Goal: Task Accomplishment & Management: Complete application form

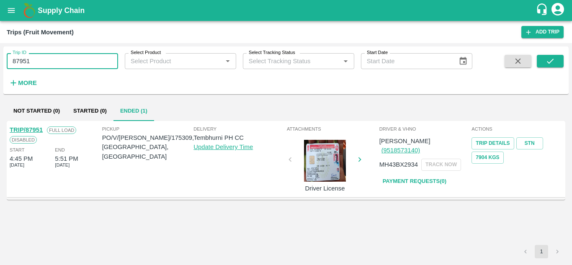
drag, startPoint x: 0, startPoint y: 0, endPoint x: 42, endPoint y: 61, distance: 74.3
click at [42, 61] on input "87951" at bounding box center [62, 61] width 111 height 16
type input "8"
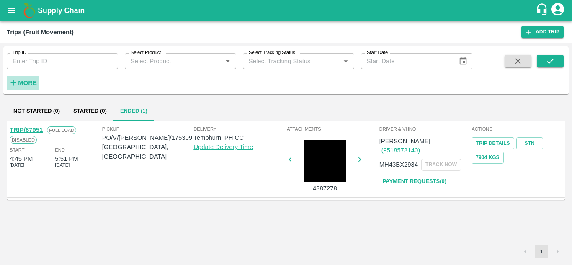
click at [20, 84] on strong "More" at bounding box center [27, 83] width 19 height 7
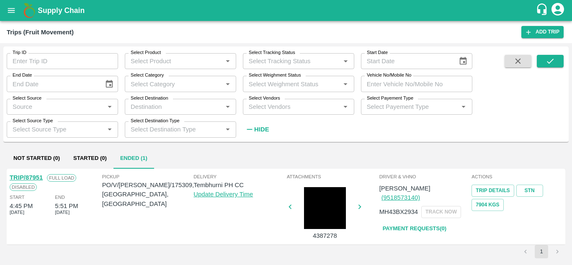
click at [256, 113] on div "Select Vendors   *" at bounding box center [298, 107] width 111 height 16
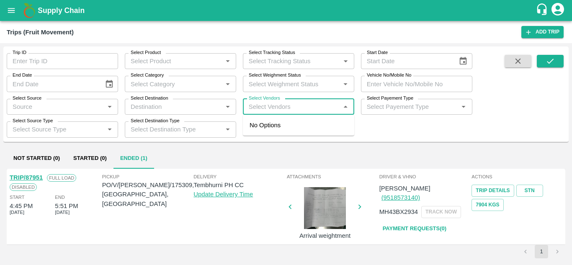
click at [256, 113] on div "Select Vendors   *" at bounding box center [298, 107] width 111 height 16
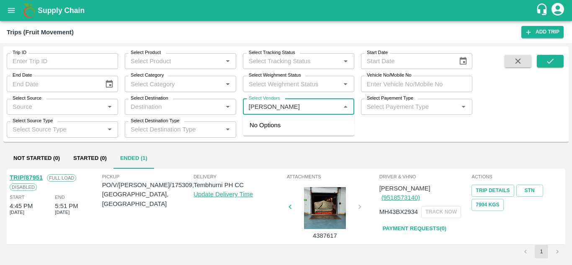
type input "krushna"
type input "87893"
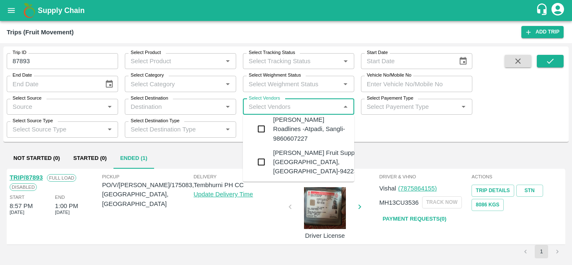
scroll to position [6, 0]
click at [298, 160] on div "Krushna Fruit Suppliers-Kanhergaon, Solapur-9422396907" at bounding box center [323, 162] width 101 height 28
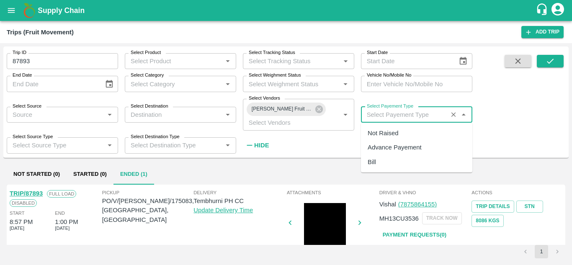
click at [374, 114] on input "Select Payement Type" at bounding box center [404, 114] width 82 height 11
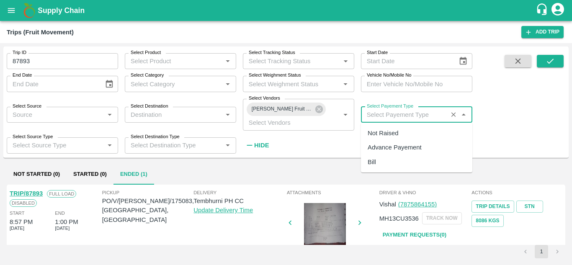
click at [382, 133] on div "Not Raised" at bounding box center [382, 132] width 31 height 9
type input "Not Raised"
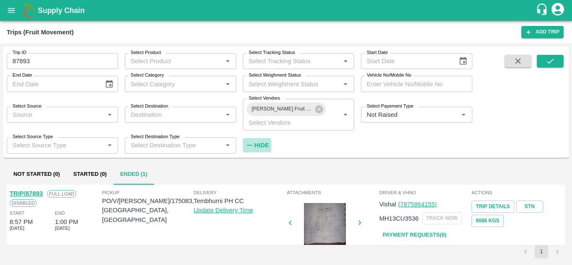
click at [264, 145] on strong "Hide" at bounding box center [261, 145] width 15 height 7
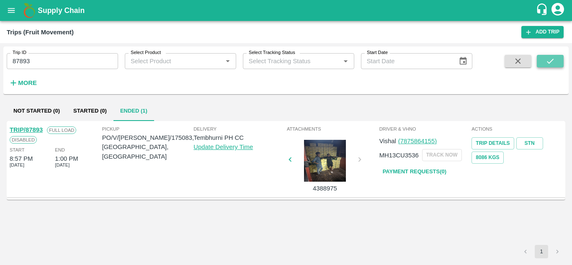
click at [549, 56] on button "submit" at bounding box center [549, 61] width 27 height 13
click at [28, 82] on strong "More" at bounding box center [27, 83] width 19 height 7
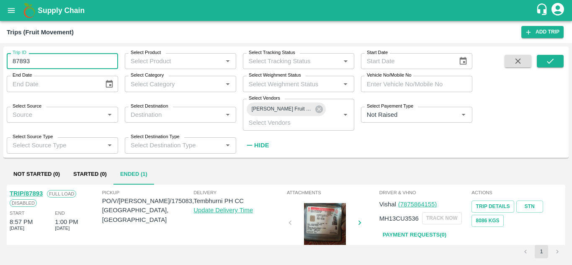
click at [35, 58] on input "87893" at bounding box center [62, 61] width 111 height 16
type input "8"
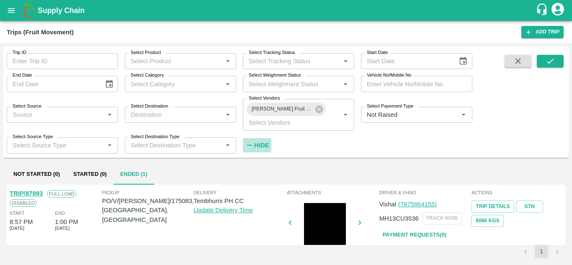
click at [263, 142] on strong "Hide" at bounding box center [261, 145] width 15 height 7
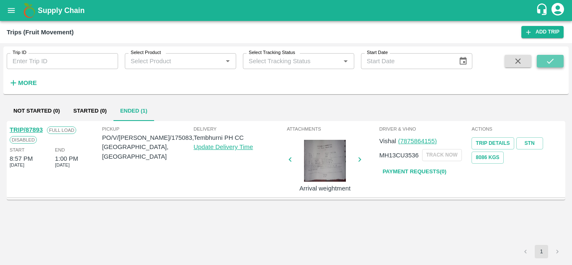
click at [549, 61] on icon "submit" at bounding box center [549, 60] width 9 height 9
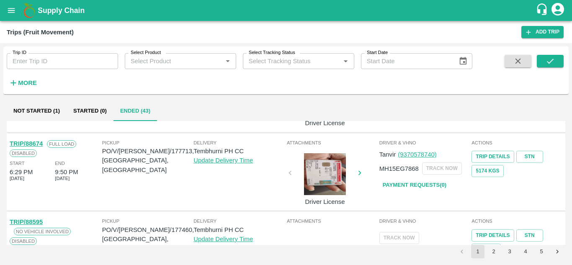
scroll to position [602, 0]
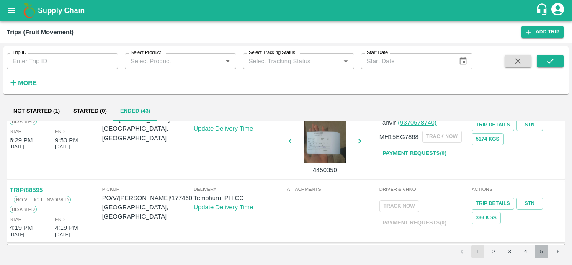
click at [542, 252] on button "5" at bounding box center [540, 251] width 13 height 13
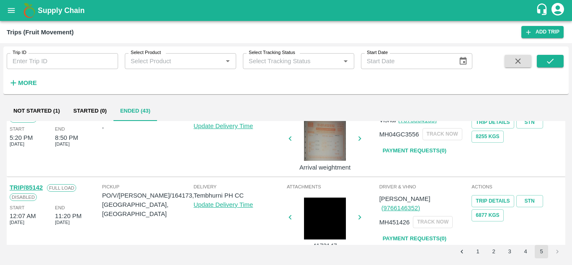
scroll to position [0, 0]
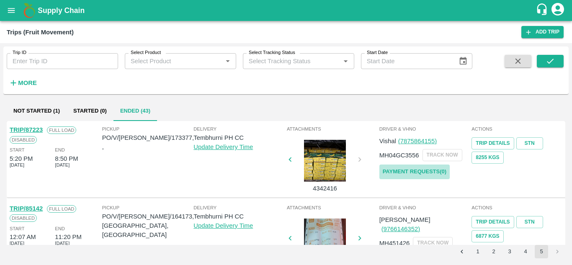
click at [414, 173] on link "Payment Requests( 0 )" at bounding box center [414, 171] width 70 height 15
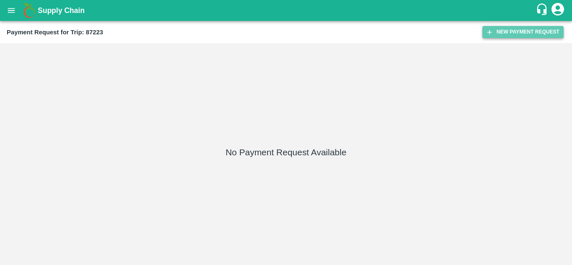
click at [534, 32] on button "New Payment Request" at bounding box center [522, 32] width 81 height 12
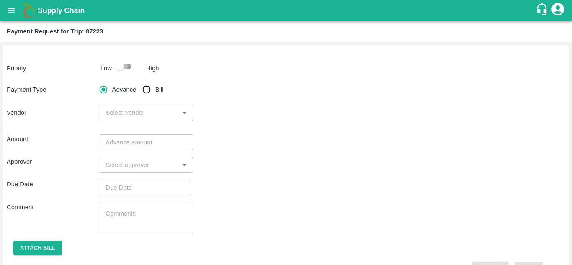
click at [128, 64] on input "checkbox" at bounding box center [120, 67] width 48 height 16
checkbox input "true"
click at [146, 90] on input "Bill" at bounding box center [146, 89] width 17 height 17
radio input "true"
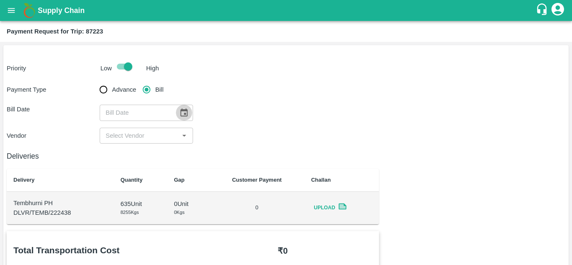
click at [185, 113] on icon "Choose date" at bounding box center [183, 112] width 7 height 8
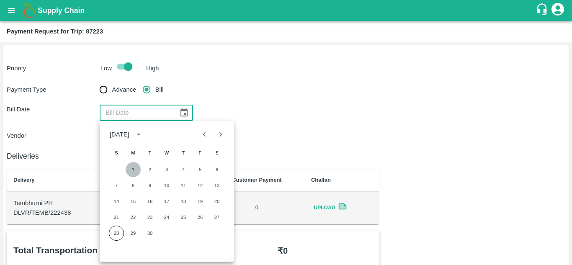
click at [136, 168] on button "1" at bounding box center [133, 169] width 15 height 15
type input "[DATE]"
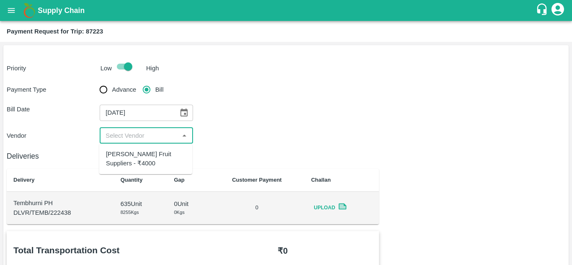
click at [129, 138] on input "input" at bounding box center [139, 135] width 74 height 11
click at [124, 162] on div "[PERSON_NAME] Fruit Suppliers - ₹4000" at bounding box center [146, 158] width 80 height 19
type input "[PERSON_NAME] Fruit Suppliers - ₹4000"
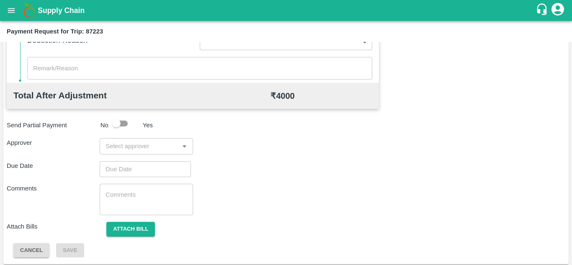
scroll to position [379, 0]
click at [133, 149] on input "input" at bounding box center [139, 145] width 74 height 11
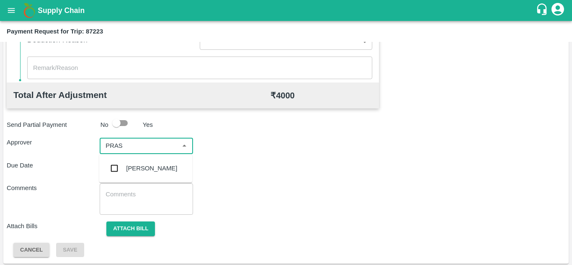
type input "PRASA"
click at [153, 161] on div "[PERSON_NAME]" at bounding box center [145, 168] width 93 height 22
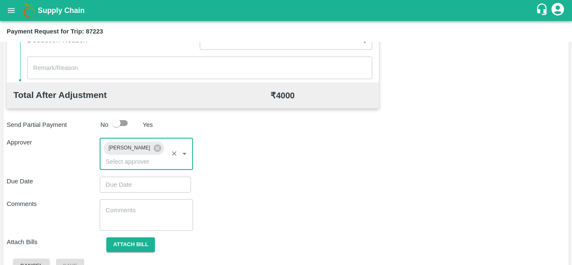
type input "DD/MM/YYYY hh:mm aa"
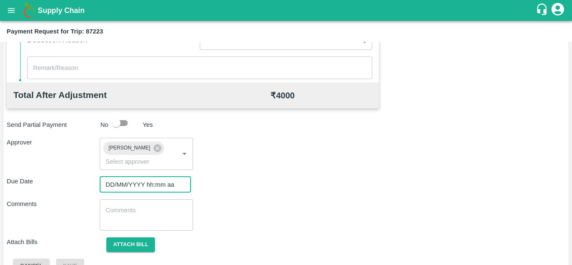
click at [121, 185] on input "DD/MM/YYYY hh:mm aa" at bounding box center [142, 185] width 85 height 16
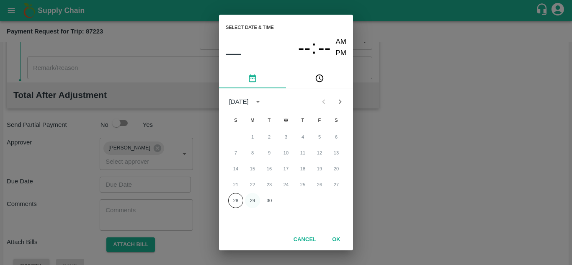
click at [253, 203] on button "29" at bounding box center [252, 200] width 15 height 15
type input "[DATE] 12:00 AM"
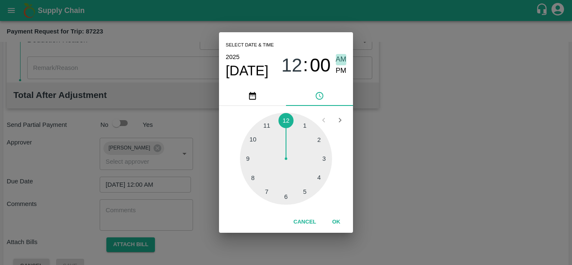
click at [343, 59] on span "AM" at bounding box center [341, 59] width 11 height 11
click at [338, 223] on button "OK" at bounding box center [336, 222] width 27 height 15
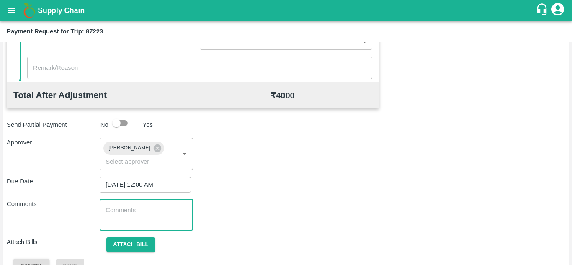
click at [151, 217] on textarea at bounding box center [145, 215] width 81 height 18
type textarea "t"
type textarea "Transport Bill"
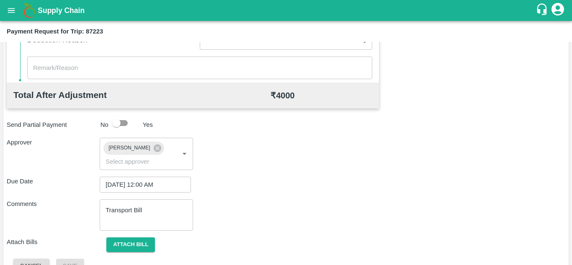
click at [252, 229] on div "Comments Transport Bill x ​" at bounding box center [286, 214] width 558 height 31
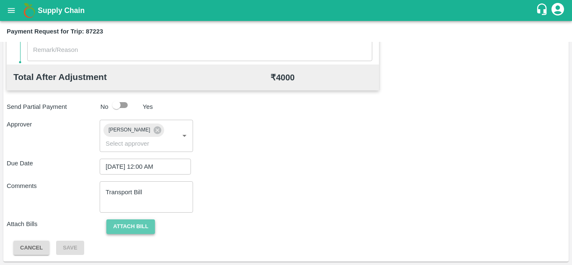
click at [132, 223] on button "Attach bill" at bounding box center [130, 226] width 49 height 15
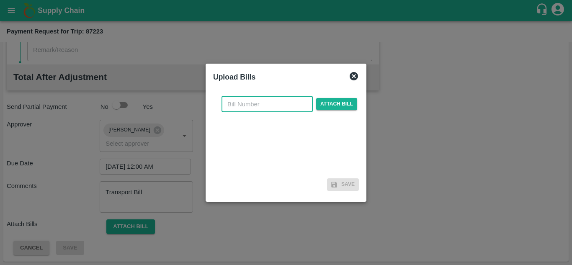
click at [237, 102] on input "text" at bounding box center [266, 104] width 91 height 16
type input "1213"
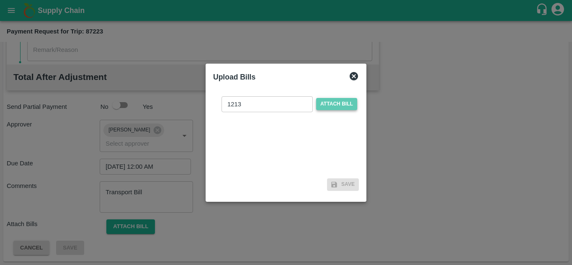
click at [333, 104] on span "Attach bill" at bounding box center [336, 104] width 41 height 12
click at [0, 0] on input "Attach bill" at bounding box center [0, 0] width 0 height 0
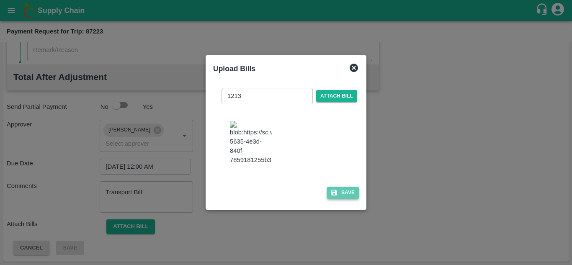
click at [346, 195] on button "Save" at bounding box center [343, 193] width 32 height 12
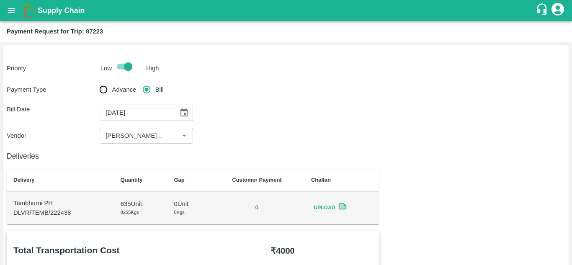
scroll to position [0, 0]
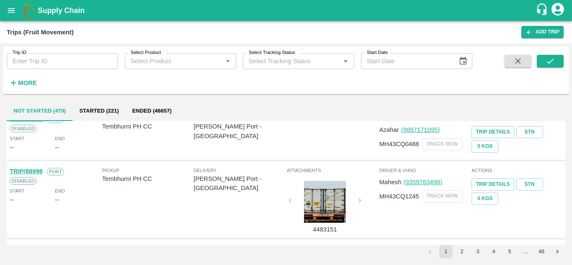
scroll to position [518, 0]
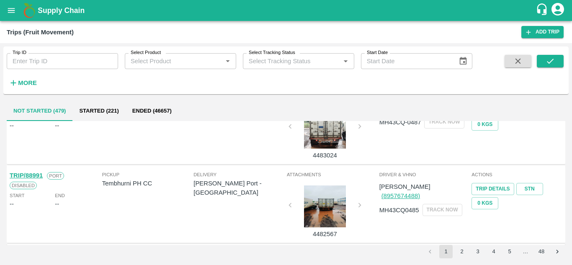
click at [507, 248] on button "5" at bounding box center [509, 251] width 13 height 13
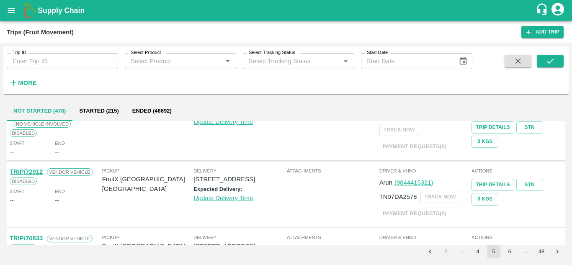
scroll to position [20, 0]
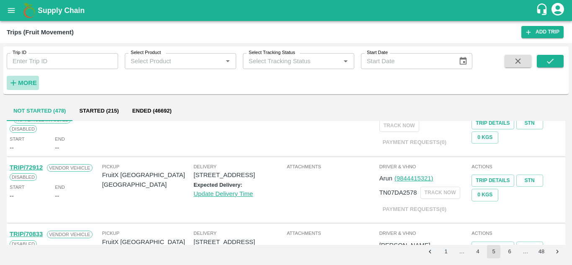
click at [29, 85] on strong "More" at bounding box center [27, 83] width 19 height 7
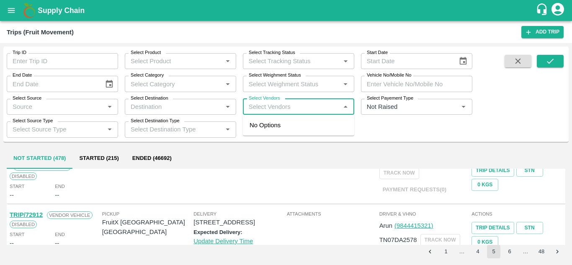
click at [259, 108] on input "Select Vendors" at bounding box center [291, 106] width 92 height 11
type input "KRUSHNA"
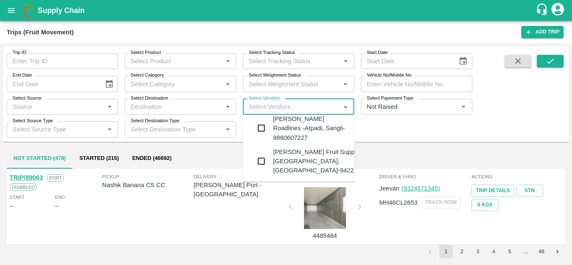
scroll to position [7, 0]
click at [301, 149] on div "Krushna Fruit Suppliers-Kanhergaon, Solapur-9422396907" at bounding box center [323, 161] width 101 height 28
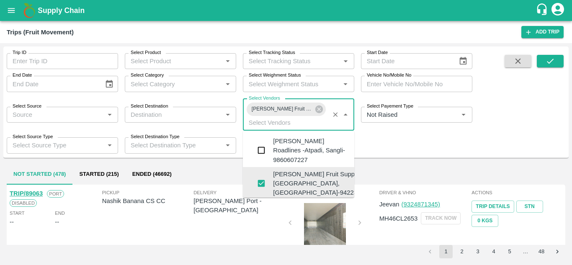
click at [277, 127] on input "Select Vendors" at bounding box center [286, 122] width 82 height 11
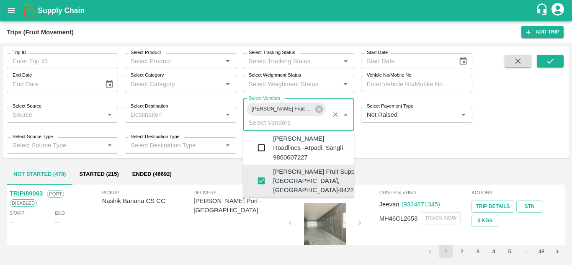
click at [293, 170] on div "[PERSON_NAME] Fruit Suppliers-[GEOGRAPHIC_DATA], [GEOGRAPHIC_DATA]-9422396907" at bounding box center [323, 181] width 101 height 28
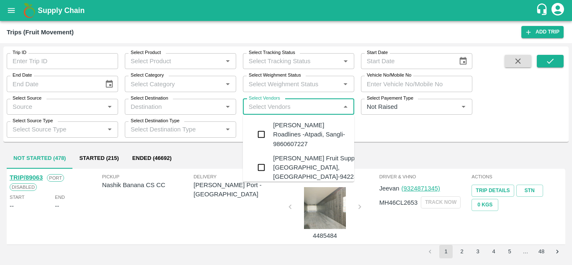
click at [267, 110] on input "Select Vendors" at bounding box center [291, 106] width 92 height 11
click at [301, 164] on div "Krushna Fruit Suppliers-Kanhergaon, Solapur-9422396907" at bounding box center [323, 168] width 101 height 28
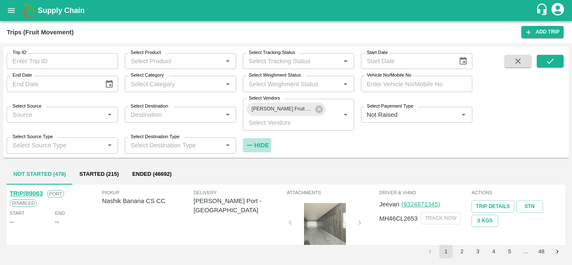
click at [257, 143] on strong "Hide" at bounding box center [261, 145] width 15 height 7
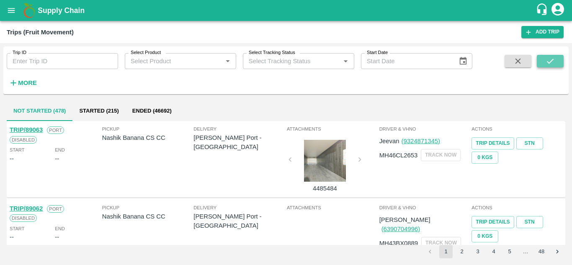
click at [547, 57] on icon "submit" at bounding box center [549, 60] width 9 height 9
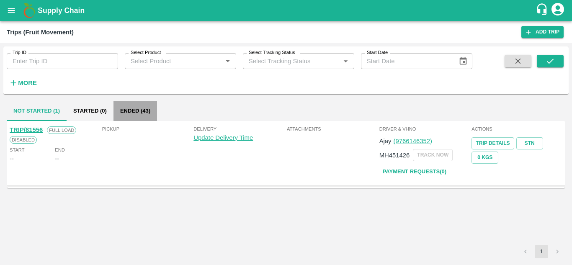
click at [134, 115] on button "Ended (43)" at bounding box center [135, 111] width 44 height 20
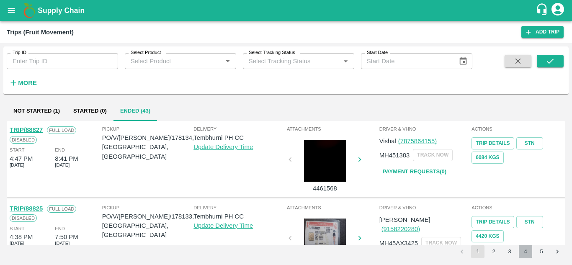
click at [528, 248] on button "4" at bounding box center [524, 251] width 13 height 13
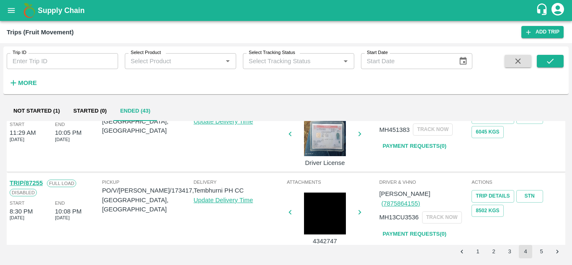
scroll to position [661, 0]
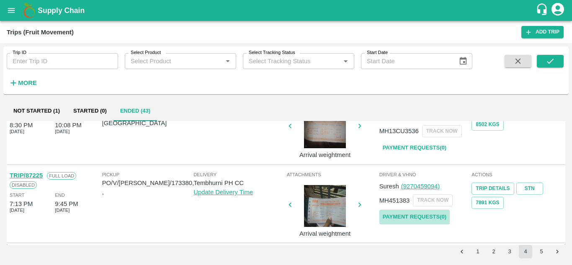
click at [401, 215] on link "Payment Requests( 0 )" at bounding box center [414, 217] width 70 height 15
click at [555, 64] on button "submit" at bounding box center [549, 61] width 27 height 13
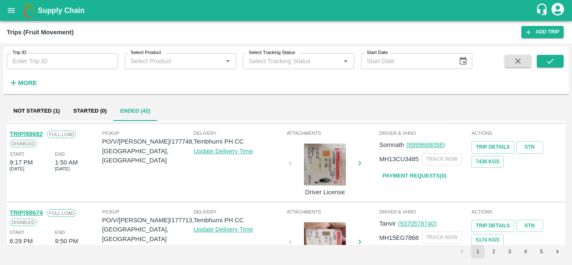
scroll to position [602, 0]
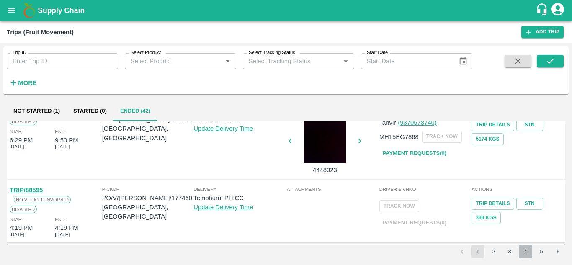
click at [525, 251] on button "4" at bounding box center [524, 251] width 13 height 13
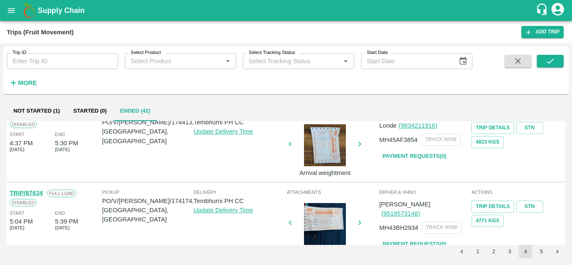
scroll to position [0, 0]
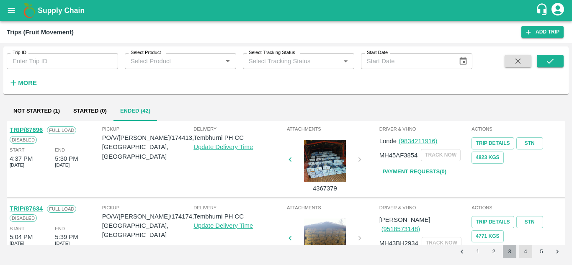
click at [508, 246] on button "3" at bounding box center [509, 251] width 13 height 13
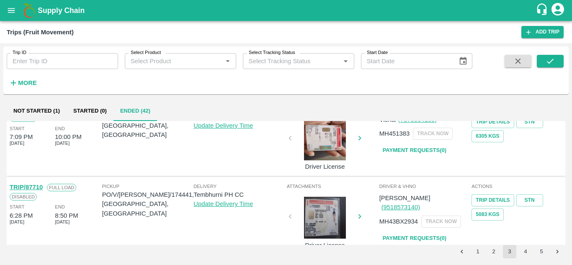
scroll to position [631, 0]
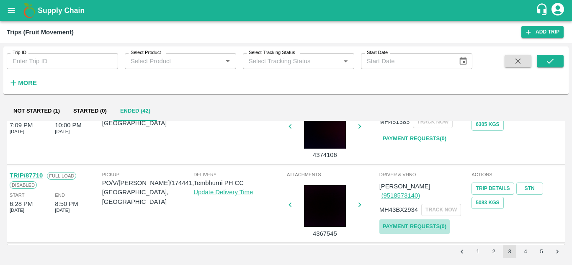
click at [432, 219] on link "Payment Requests( 0 )" at bounding box center [414, 226] width 70 height 15
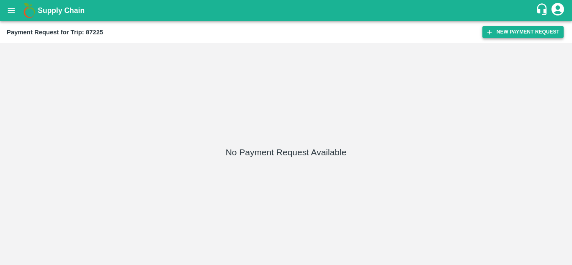
drag, startPoint x: 522, startPoint y: 24, endPoint x: 518, endPoint y: 31, distance: 8.3
click at [518, 31] on div "Payment Request for Trip: 87225 New Payment Request" at bounding box center [286, 32] width 572 height 22
click at [518, 31] on button "New Payment Request" at bounding box center [522, 32] width 81 height 12
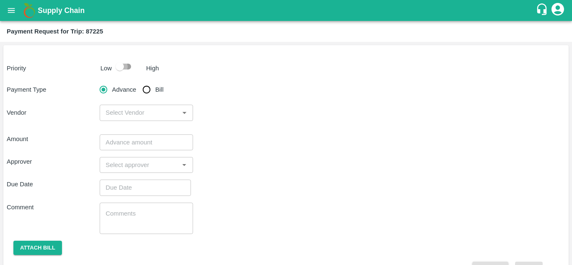
click at [124, 68] on input "checkbox" at bounding box center [120, 67] width 48 height 16
checkbox input "true"
click at [144, 89] on input "Bill" at bounding box center [146, 89] width 17 height 17
radio input "true"
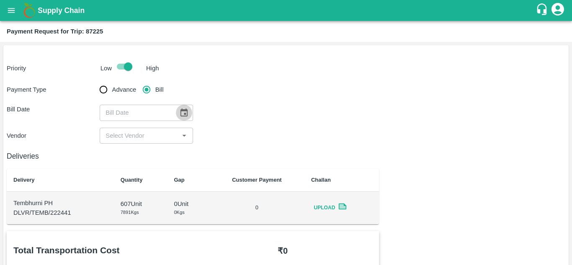
click at [183, 114] on icon "Choose date" at bounding box center [183, 112] width 9 height 9
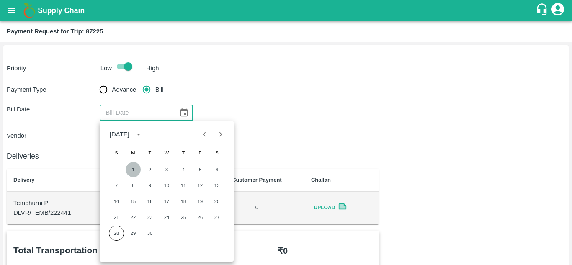
click at [133, 167] on button "1" at bounding box center [133, 169] width 15 height 15
type input "[DATE]"
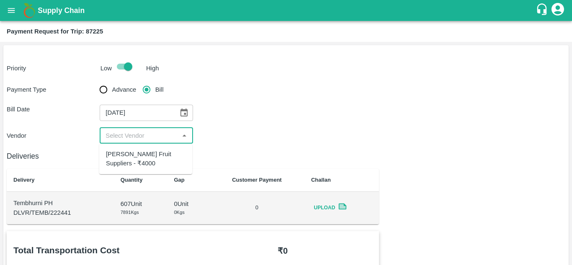
click at [130, 134] on input "input" at bounding box center [139, 135] width 74 height 11
click at [131, 157] on div "[PERSON_NAME] Fruit Suppliers - ₹4000" at bounding box center [146, 158] width 80 height 19
type input "[PERSON_NAME] Fruit Suppliers - ₹4000"
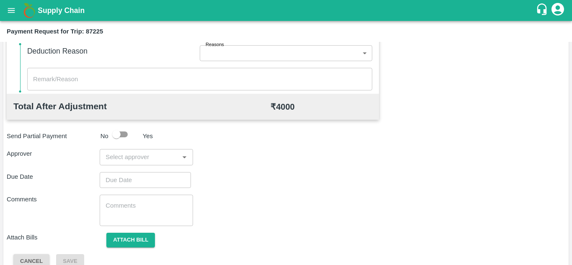
scroll to position [368, 0]
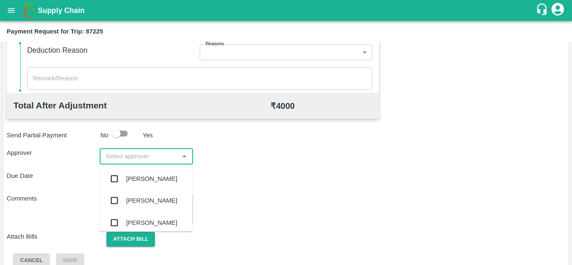
click at [121, 153] on input "input" at bounding box center [139, 156] width 74 height 11
type input "PRASA"
click at [154, 177] on div "Prasad Waghade" at bounding box center [151, 178] width 51 height 9
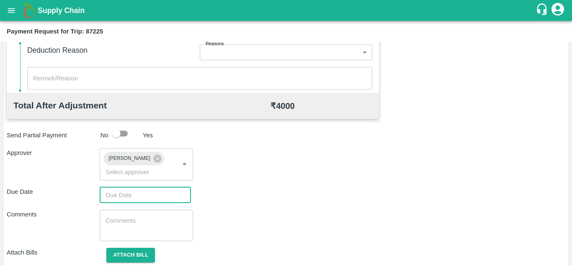
type input "DD/MM/YYYY hh:mm aa"
click at [128, 195] on input "DD/MM/YYYY hh:mm aa" at bounding box center [142, 195] width 85 height 16
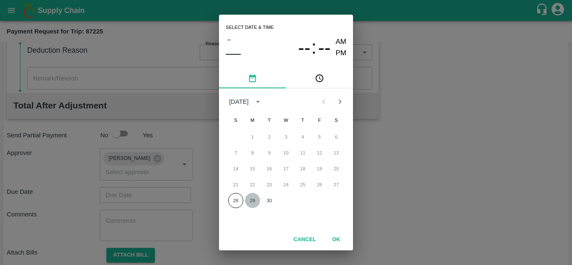
click at [254, 201] on button "29" at bounding box center [252, 200] width 15 height 15
type input "29/09/2025 12:00 AM"
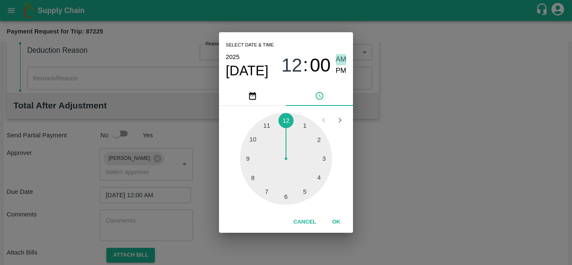
click at [339, 60] on span "AM" at bounding box center [341, 59] width 11 height 11
click at [334, 224] on button "OK" at bounding box center [336, 222] width 27 height 15
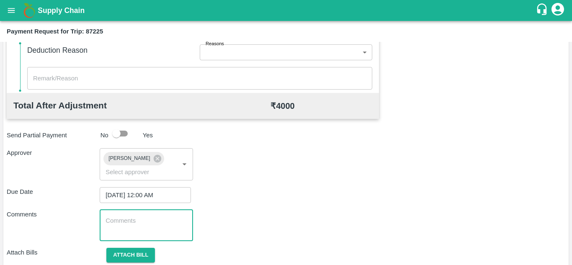
click at [127, 223] on textarea at bounding box center [145, 225] width 81 height 18
paste textarea "Transport Bill"
type textarea "Transport Bill"
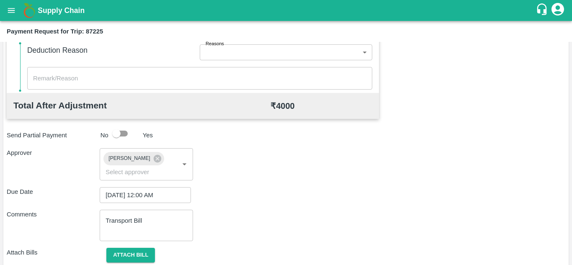
click at [357, 186] on div "Total Transportation Cost ₹ 4000 Advance payment - ₹ Additional Charges(+) Inam…" at bounding box center [286, 73] width 558 height 421
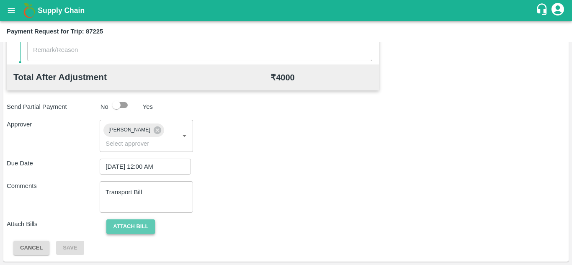
click at [141, 225] on button "Attach bill" at bounding box center [130, 226] width 49 height 15
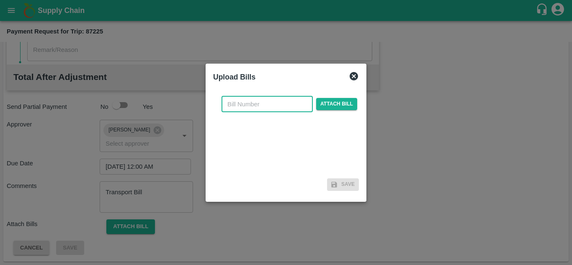
click at [242, 103] on input "text" at bounding box center [266, 104] width 91 height 16
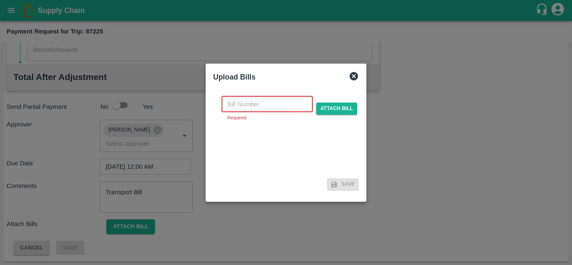
click at [237, 105] on input "text" at bounding box center [266, 104] width 91 height 16
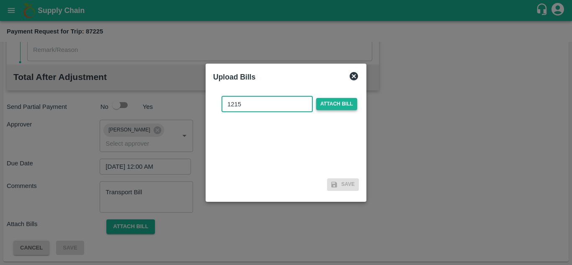
type input "1215"
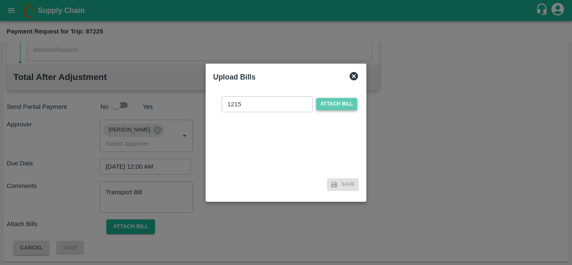
click at [327, 103] on span "Attach bill" at bounding box center [336, 104] width 41 height 12
click at [0, 0] on input "Attach bill" at bounding box center [0, 0] width 0 height 0
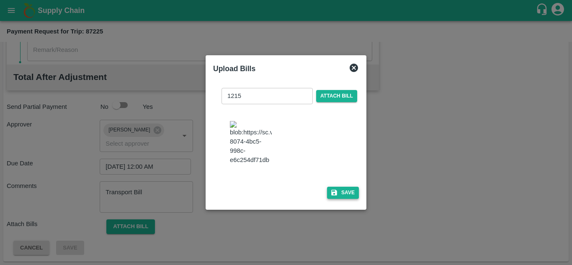
click at [342, 198] on button "Save" at bounding box center [343, 193] width 32 height 12
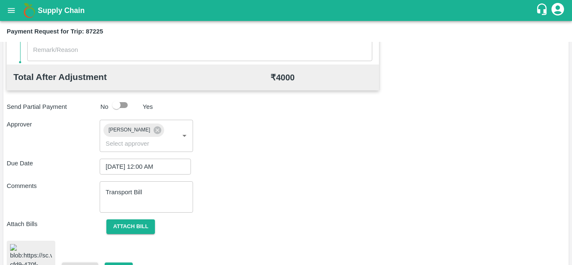
scroll to position [450, 0]
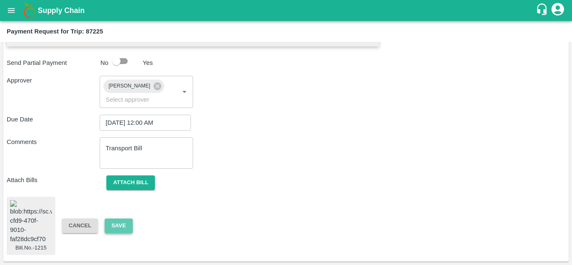
click at [117, 218] on button "Save" at bounding box center [119, 225] width 28 height 15
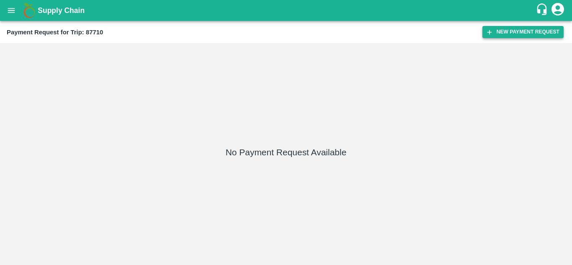
click at [499, 28] on button "New Payment Request" at bounding box center [522, 32] width 81 height 12
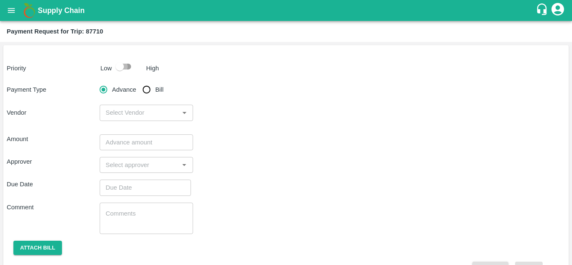
click at [128, 68] on input "checkbox" at bounding box center [120, 67] width 48 height 16
checkbox input "true"
click at [147, 87] on input "Bill" at bounding box center [146, 89] width 17 height 17
radio input "true"
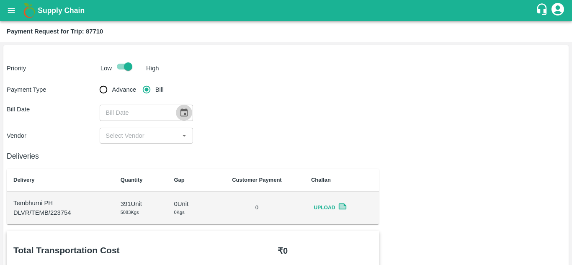
click at [187, 115] on icon "Choose date" at bounding box center [183, 112] width 9 height 9
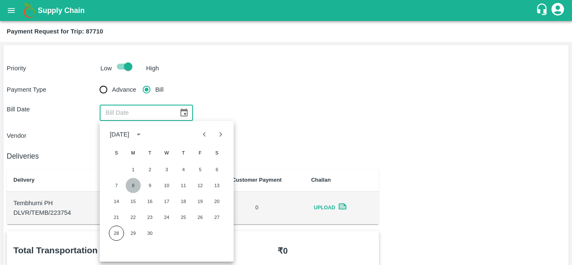
click at [134, 183] on button "8" at bounding box center [133, 185] width 15 height 15
type input "08/09/2025"
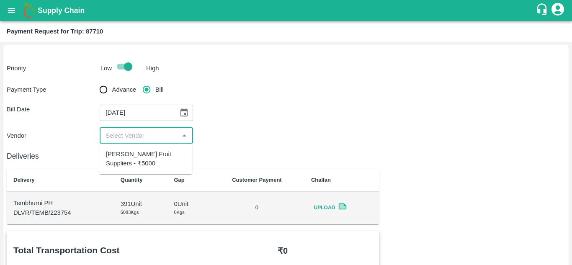
click at [139, 137] on input "input" at bounding box center [139, 135] width 74 height 11
click at [130, 159] on div "Krushna Fruit Suppliers - ₹5000" at bounding box center [146, 158] width 80 height 19
type input "Krushna Fruit Suppliers - ₹5000"
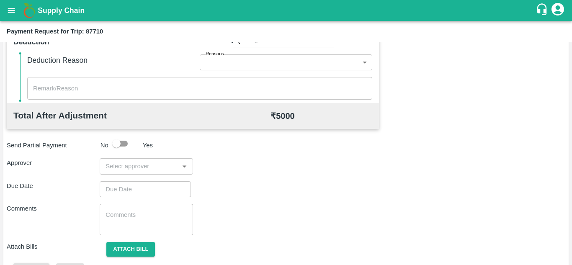
scroll to position [381, 0]
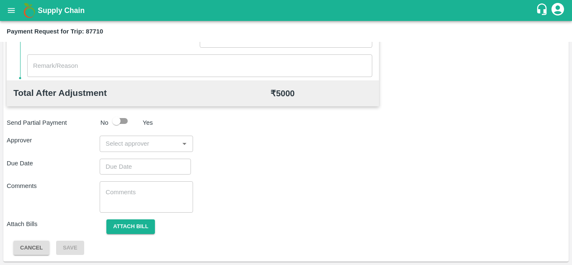
click at [123, 150] on div "​" at bounding box center [146, 144] width 93 height 16
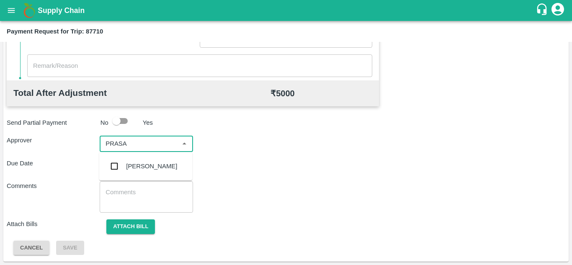
type input "PRASAD"
click at [145, 163] on div "Prasad Waghade" at bounding box center [151, 166] width 51 height 9
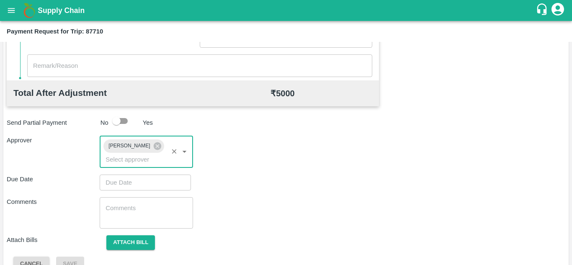
type input "DD/MM/YYYY hh:mm aa"
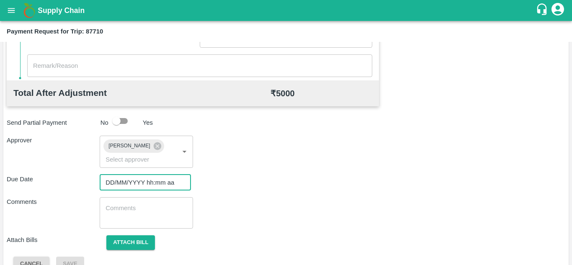
click at [118, 185] on input "DD/MM/YYYY hh:mm aa" at bounding box center [142, 182] width 85 height 16
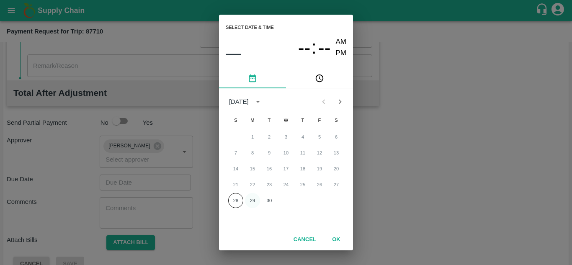
click at [253, 200] on button "29" at bounding box center [252, 200] width 15 height 15
type input "[DATE] 12:00 AM"
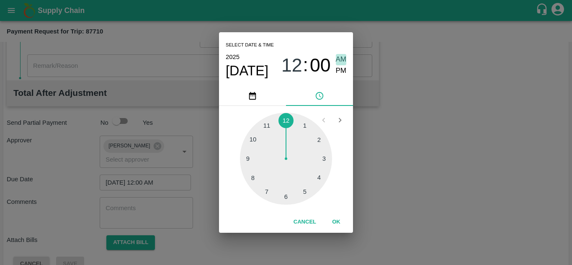
click at [343, 59] on span "AM" at bounding box center [341, 59] width 11 height 11
click at [335, 221] on button "OK" at bounding box center [336, 222] width 27 height 15
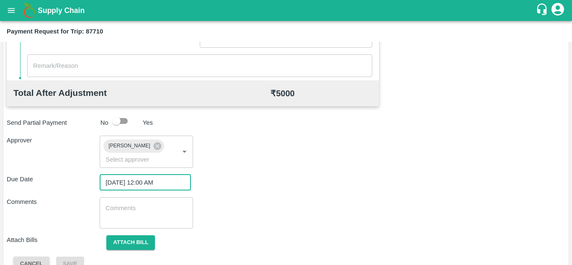
click at [143, 211] on textarea at bounding box center [145, 213] width 81 height 18
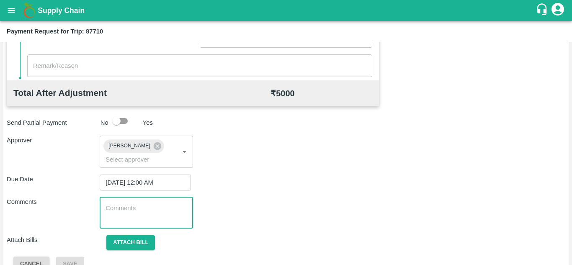
paste textarea "Transport Bill"
type textarea "Transport Bill"
click at [352, 189] on div "Due Date [DATE] 12:00 AM ​" at bounding box center [286, 182] width 558 height 16
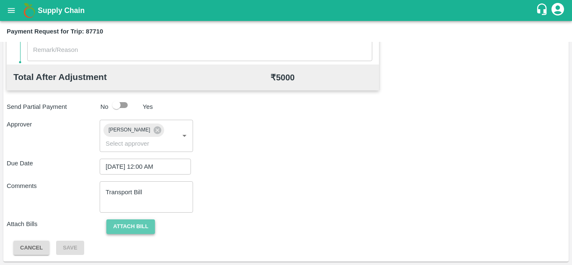
click at [127, 225] on button "Attach bill" at bounding box center [130, 226] width 49 height 15
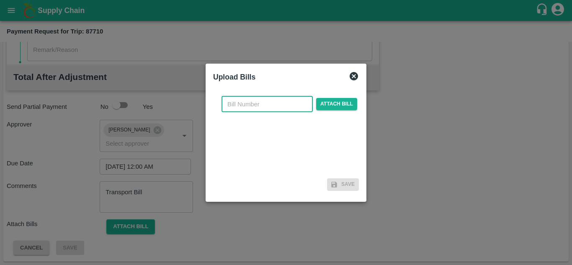
click at [251, 98] on input "text" at bounding box center [266, 104] width 91 height 16
type input "1239"
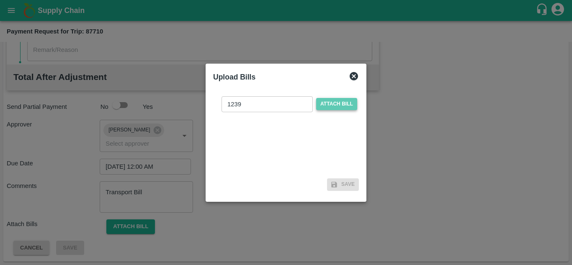
click at [326, 106] on span "Attach bill" at bounding box center [336, 104] width 41 height 12
click at [0, 0] on input "Attach bill" at bounding box center [0, 0] width 0 height 0
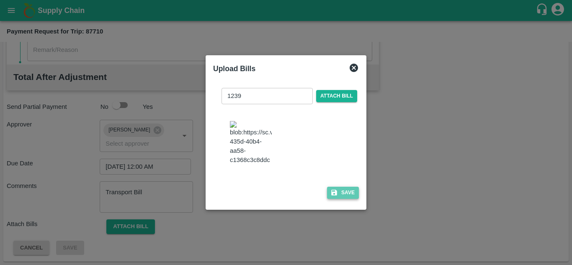
click at [341, 193] on button "Save" at bounding box center [343, 193] width 32 height 12
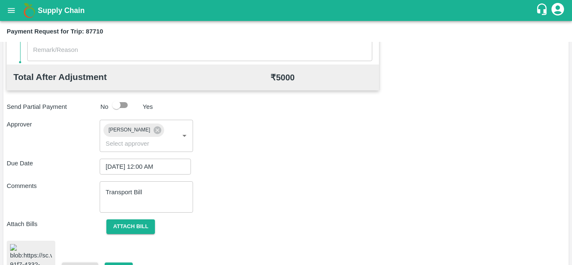
scroll to position [451, 0]
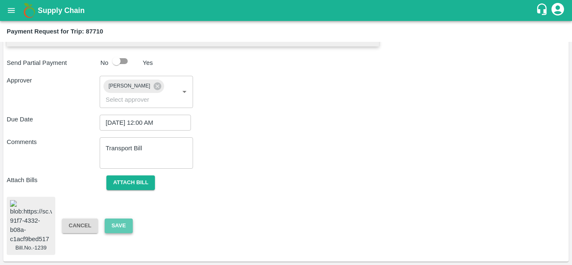
click at [116, 219] on button "Save" at bounding box center [119, 225] width 28 height 15
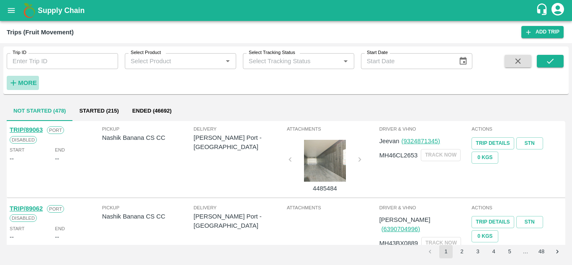
click at [21, 80] on strong "More" at bounding box center [27, 83] width 19 height 7
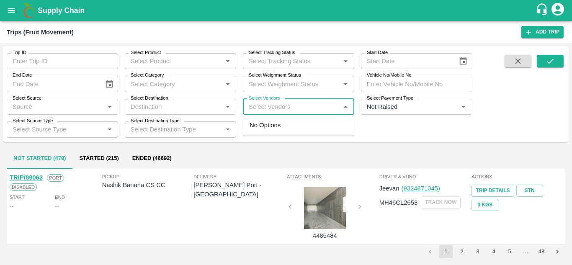
click at [268, 112] on input "Select Vendors" at bounding box center [291, 106] width 92 height 11
type input "[PERSON_NAME]"
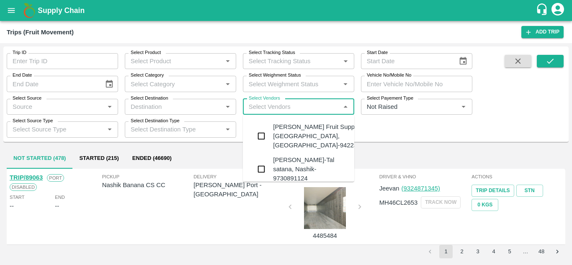
scroll to position [28, 0]
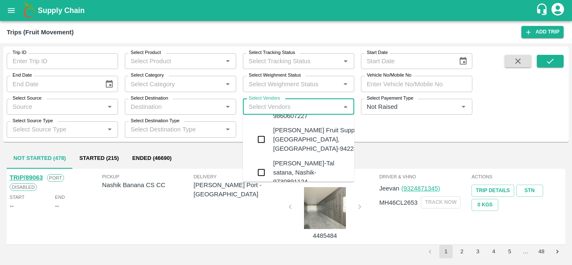
click at [290, 135] on div "[PERSON_NAME] Fruit Suppliers-[GEOGRAPHIC_DATA], [GEOGRAPHIC_DATA]-9422396907" at bounding box center [323, 140] width 101 height 28
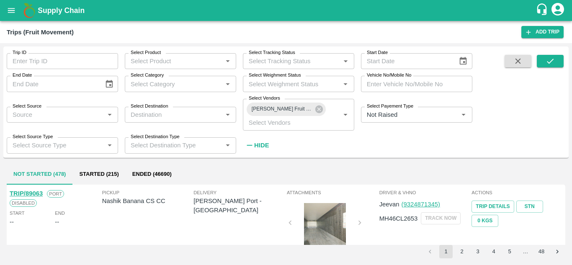
click at [290, 135] on div "Trip ID Trip ID Select Product Select Product   * Select Tracking Status Select…" at bounding box center [236, 99] width 472 height 107
click at [261, 145] on strong "Hide" at bounding box center [261, 145] width 15 height 7
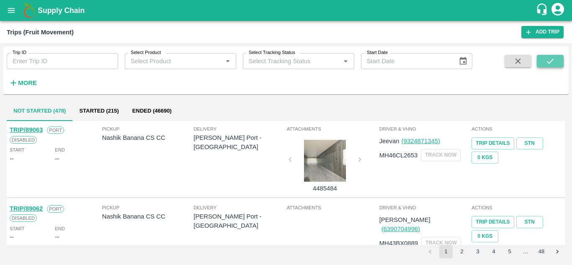
click at [551, 61] on icon "submit" at bounding box center [550, 61] width 7 height 5
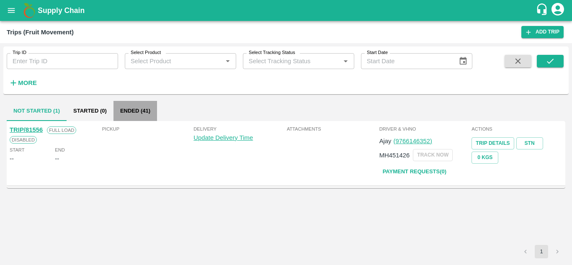
click at [134, 108] on button "Ended (41)" at bounding box center [135, 111] width 44 height 20
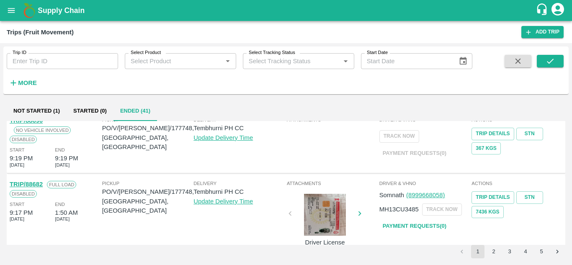
scroll to position [602, 0]
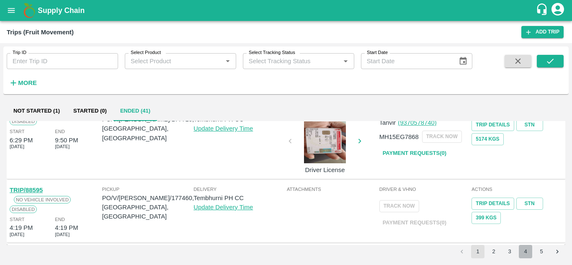
click at [527, 249] on button "4" at bounding box center [524, 251] width 13 height 13
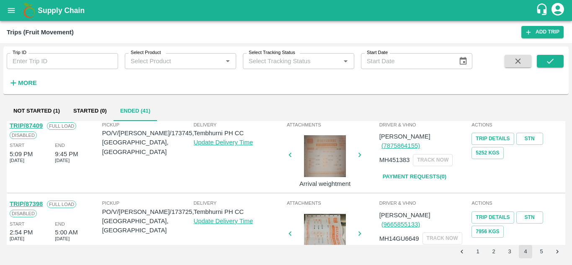
scroll to position [0, 0]
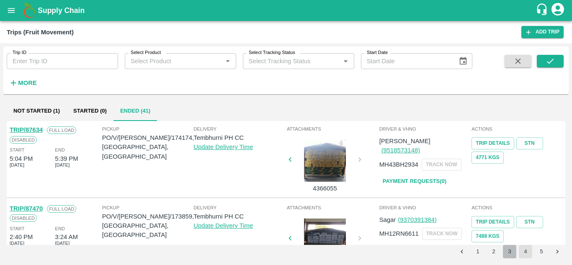
click at [510, 249] on button "3" at bounding box center [509, 251] width 13 height 13
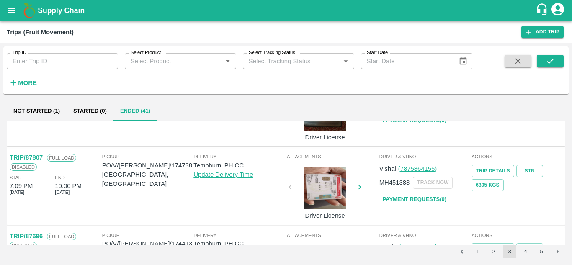
scroll to position [631, 0]
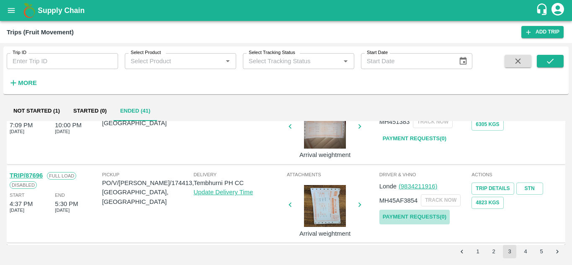
click at [404, 217] on link "Payment Requests( 0 )" at bounding box center [414, 217] width 70 height 15
click at [554, 62] on icon "submit" at bounding box center [549, 60] width 9 height 9
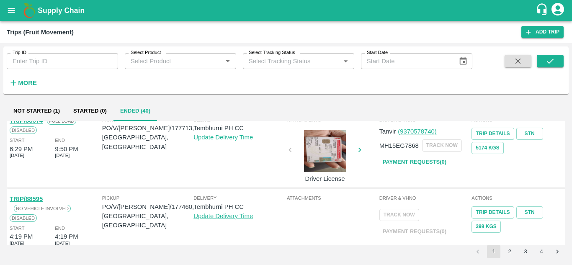
scroll to position [602, 0]
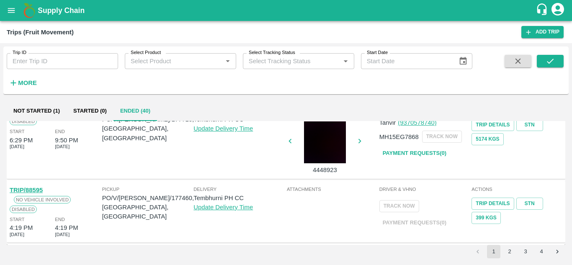
click at [544, 251] on button "4" at bounding box center [540, 251] width 13 height 13
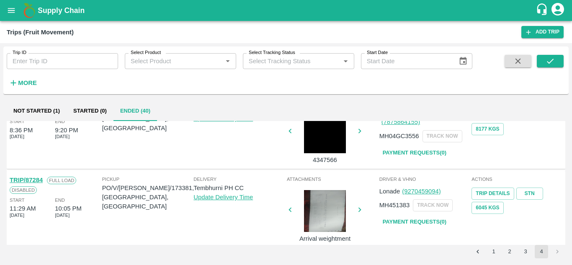
scroll to position [346, 0]
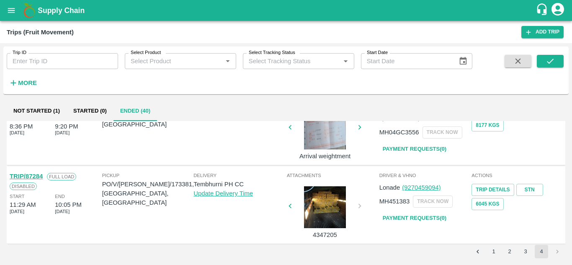
click at [411, 216] on link "Payment Requests( 0 )" at bounding box center [414, 218] width 70 height 15
click at [552, 57] on icon "submit" at bounding box center [549, 60] width 9 height 9
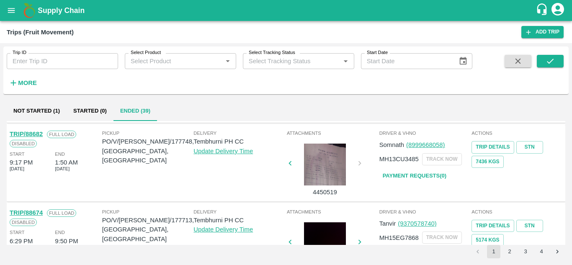
scroll to position [602, 0]
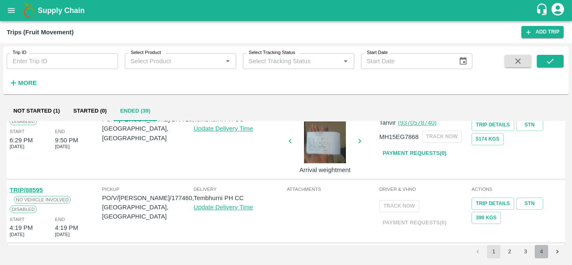
click at [544, 249] on button "4" at bounding box center [540, 251] width 13 height 13
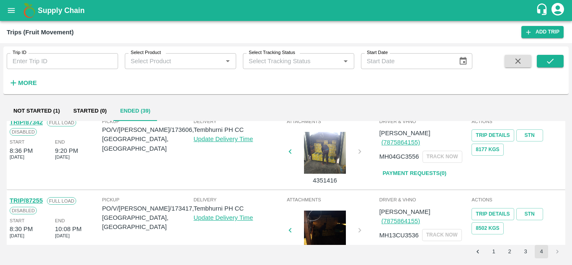
scroll to position [322, 0]
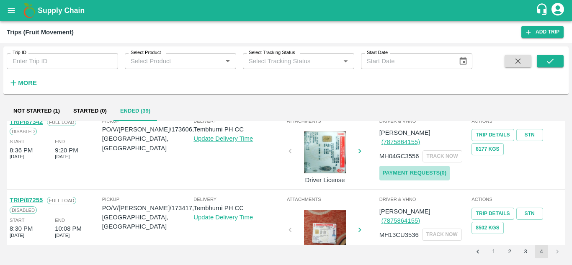
click at [416, 166] on link "Payment Requests( 0 )" at bounding box center [414, 173] width 70 height 15
click at [548, 62] on icon "submit" at bounding box center [549, 60] width 9 height 9
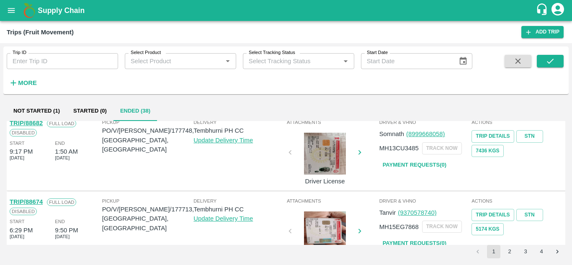
scroll to position [602, 0]
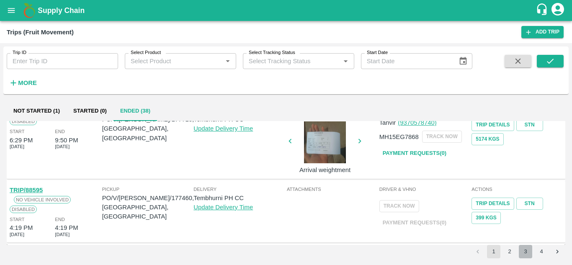
click at [520, 253] on button "3" at bounding box center [524, 251] width 13 height 13
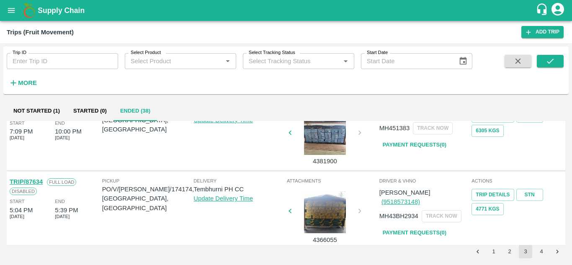
scroll to position [631, 0]
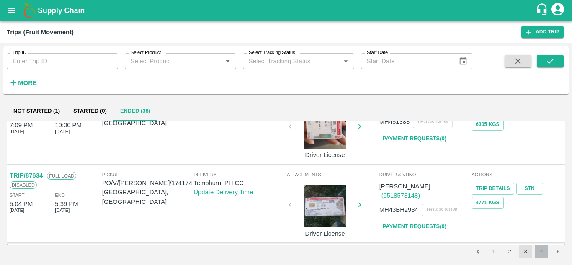
click at [542, 251] on button "4" at bounding box center [540, 251] width 13 height 13
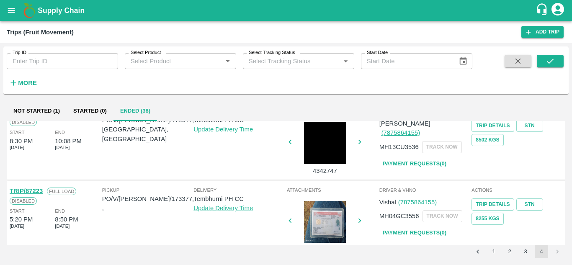
scroll to position [332, 0]
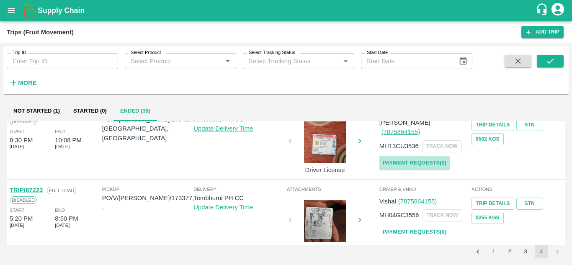
click at [411, 156] on link "Payment Requests( 0 )" at bounding box center [414, 163] width 70 height 15
click at [547, 64] on icon "submit" at bounding box center [549, 60] width 9 height 9
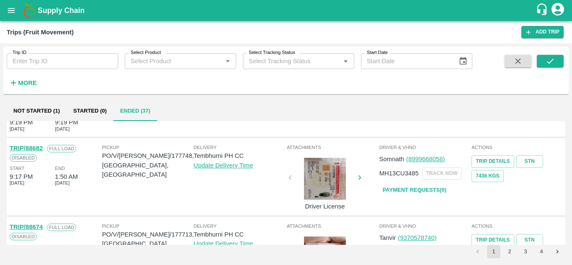
scroll to position [602, 0]
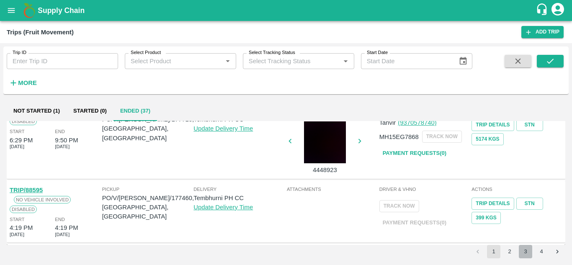
click at [523, 250] on button "3" at bounding box center [524, 251] width 13 height 13
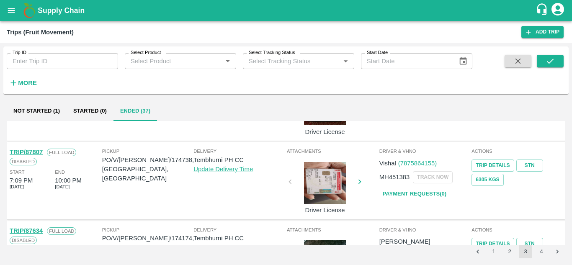
scroll to position [631, 0]
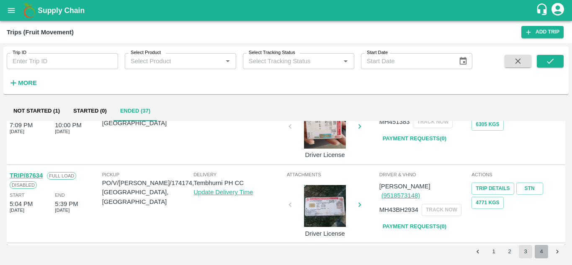
click at [538, 253] on button "4" at bounding box center [540, 251] width 13 height 13
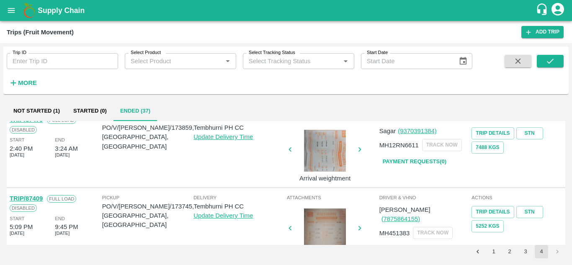
scroll to position [0, 0]
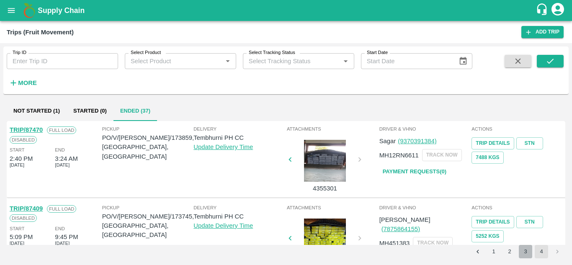
click at [524, 252] on button "3" at bounding box center [524, 251] width 13 height 13
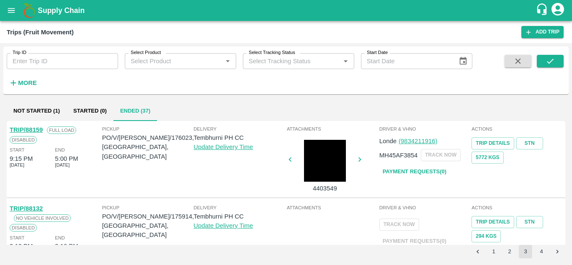
click at [37, 107] on button "Not Started (1)" at bounding box center [37, 111] width 60 height 20
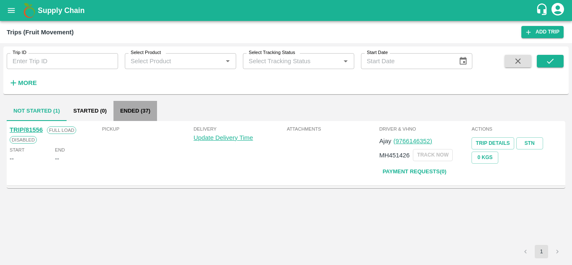
click at [133, 108] on button "Ended (37)" at bounding box center [135, 111] width 44 height 20
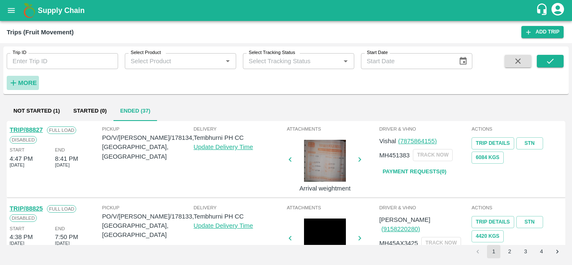
click at [23, 82] on strong "More" at bounding box center [27, 83] width 19 height 7
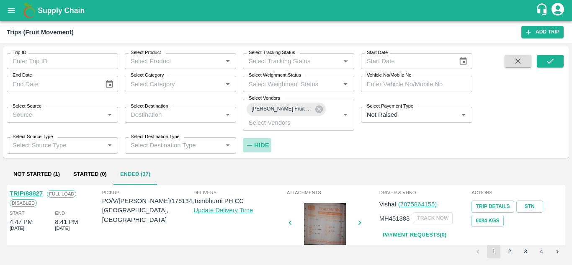
click at [265, 144] on strong "Hide" at bounding box center [261, 145] width 15 height 7
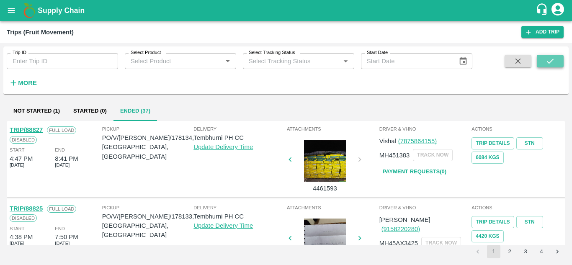
click at [553, 60] on icon "submit" at bounding box center [549, 60] width 9 height 9
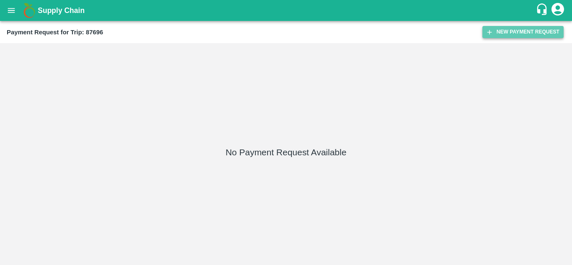
click at [516, 31] on button "New Payment Request" at bounding box center [522, 32] width 81 height 12
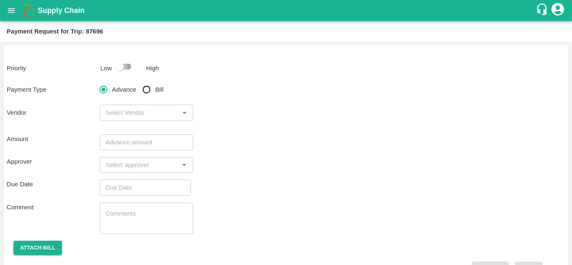
click at [127, 65] on input "checkbox" at bounding box center [120, 67] width 48 height 16
checkbox input "true"
click at [146, 90] on input "Bill" at bounding box center [146, 89] width 17 height 17
radio input "true"
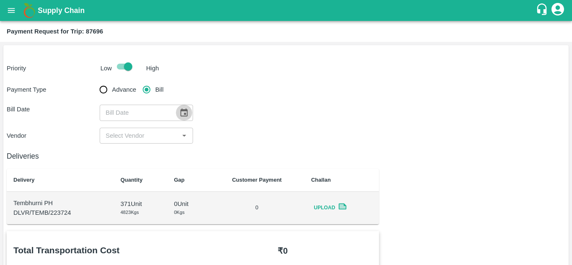
click at [185, 111] on icon "Choose date" at bounding box center [183, 112] width 9 height 9
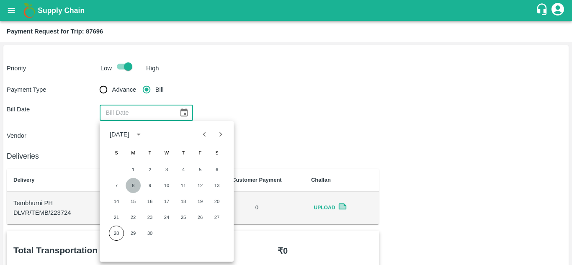
click at [134, 183] on button "8" at bounding box center [133, 185] width 15 height 15
type input "08/09/2025"
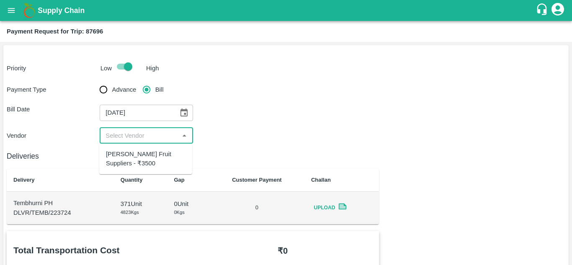
click at [131, 136] on input "input" at bounding box center [139, 135] width 74 height 11
click at [131, 159] on div "Krushna Fruit Suppliers - ₹3500" at bounding box center [146, 158] width 80 height 19
type input "Krushna Fruit Suppliers - ₹3500"
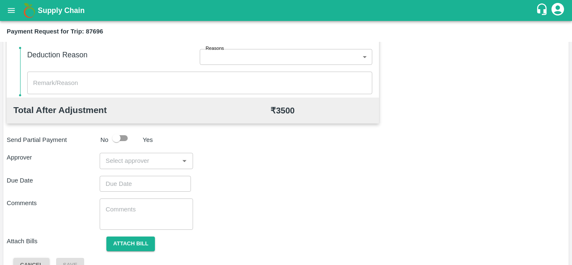
scroll to position [381, 0]
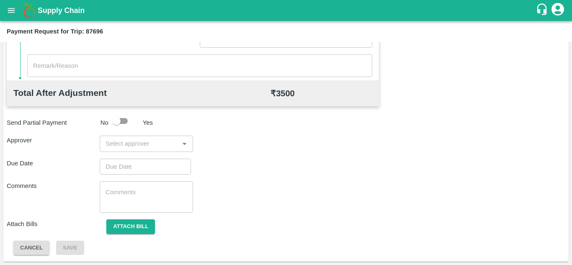
click at [114, 136] on div "​" at bounding box center [146, 144] width 93 height 16
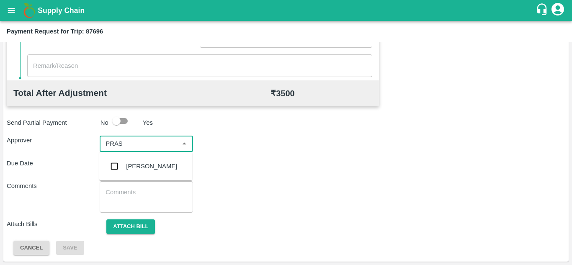
type input "PRASA"
click at [143, 173] on div "[PERSON_NAME]" at bounding box center [145, 166] width 93 height 22
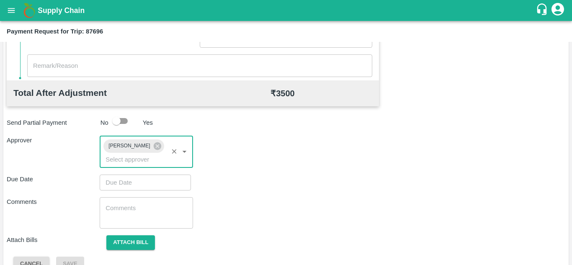
type input "DD/MM/YYYY hh:mm aa"
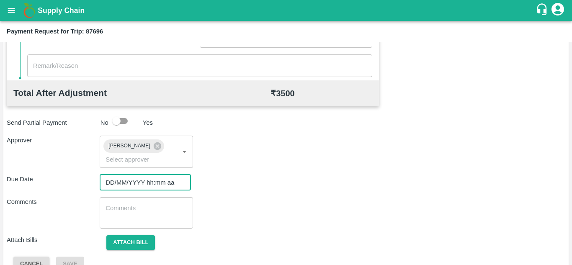
click at [127, 179] on input "DD/MM/YYYY hh:mm aa" at bounding box center [142, 182] width 85 height 16
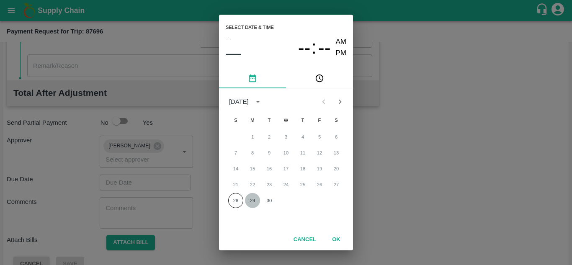
click at [257, 200] on button "29" at bounding box center [252, 200] width 15 height 15
type input "[DATE] 12:00 AM"
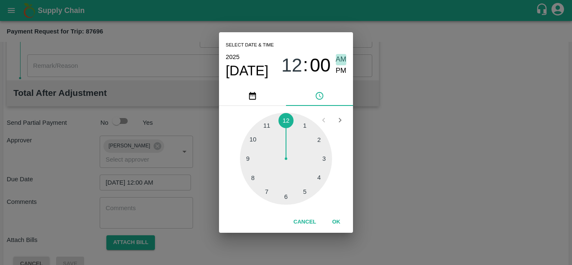
click at [340, 57] on span "AM" at bounding box center [341, 59] width 11 height 11
click at [338, 219] on button "OK" at bounding box center [336, 222] width 27 height 15
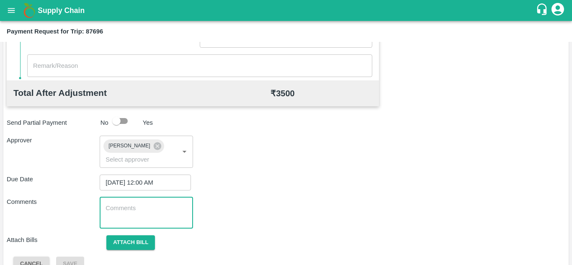
click at [139, 215] on textarea at bounding box center [145, 213] width 81 height 18
paste textarea "Transport Bill"
type textarea "Transport Bill"
click at [289, 183] on div "Due Date 29/09/2025 12:00 AM ​" at bounding box center [286, 182] width 558 height 16
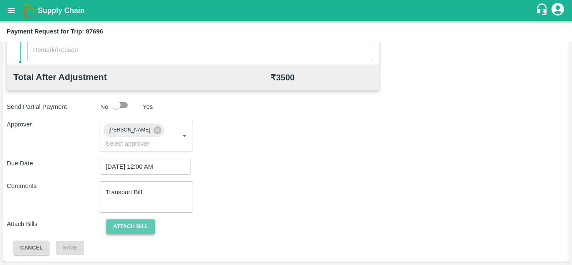
click at [131, 224] on button "Attach bill" at bounding box center [130, 226] width 49 height 15
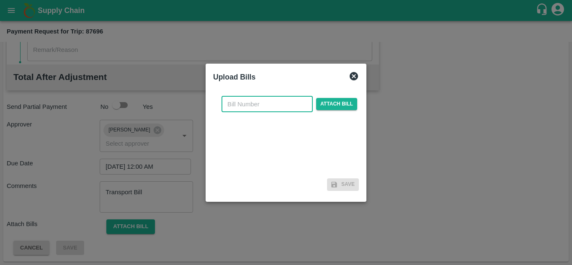
click at [245, 109] on input "text" at bounding box center [266, 104] width 91 height 16
type input "1237"
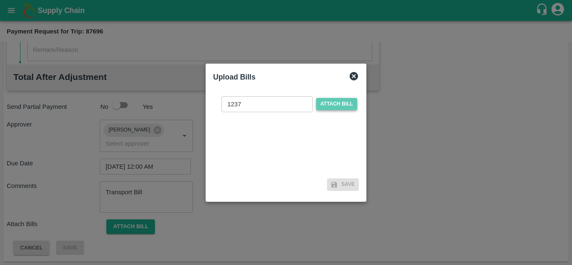
click at [344, 103] on span "Attach bill" at bounding box center [336, 104] width 41 height 12
click at [0, 0] on input "Attach bill" at bounding box center [0, 0] width 0 height 0
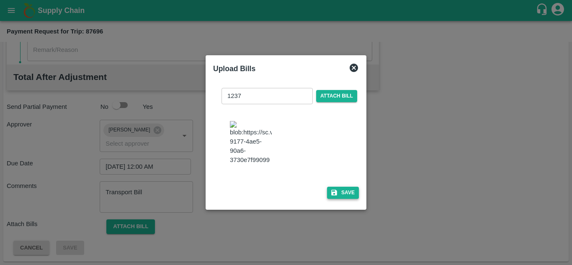
click at [350, 198] on button "Save" at bounding box center [343, 193] width 32 height 12
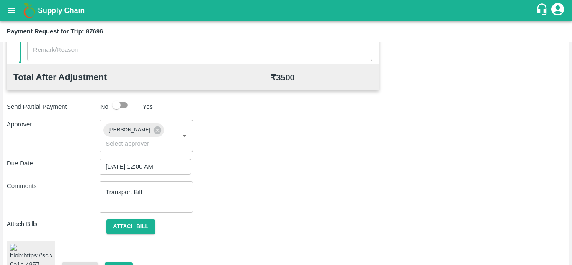
scroll to position [449, 0]
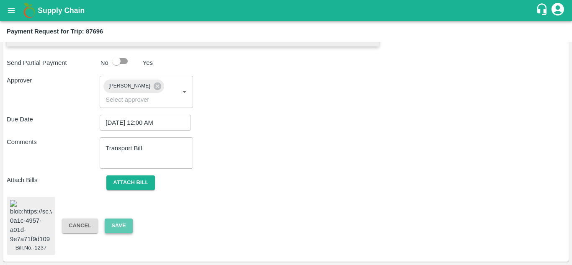
click at [120, 218] on button "Save" at bounding box center [119, 225] width 28 height 15
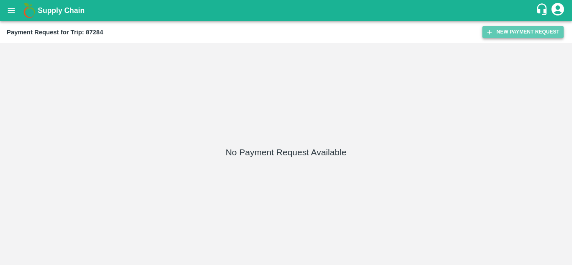
click at [513, 28] on button "New Payment Request" at bounding box center [522, 32] width 81 height 12
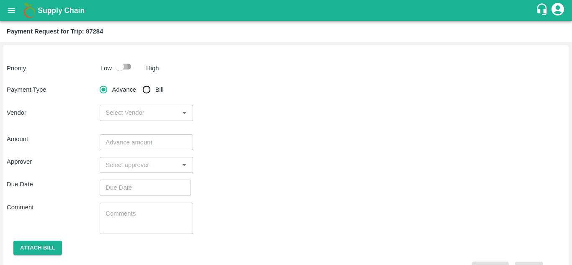
click at [124, 67] on input "checkbox" at bounding box center [120, 67] width 48 height 16
checkbox input "true"
click at [146, 88] on input "Bill" at bounding box center [146, 89] width 17 height 17
radio input "true"
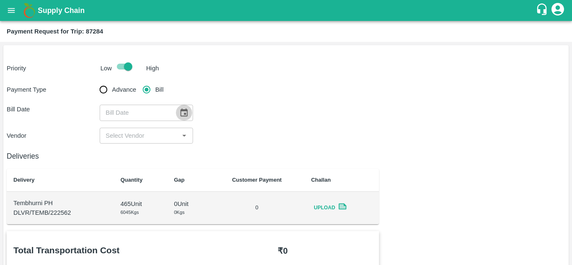
click at [183, 110] on icon "Choose date" at bounding box center [183, 112] width 7 height 8
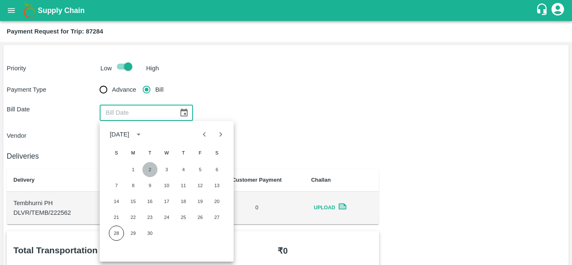
click at [151, 170] on button "2" at bounding box center [149, 169] width 15 height 15
type input "[DATE]"
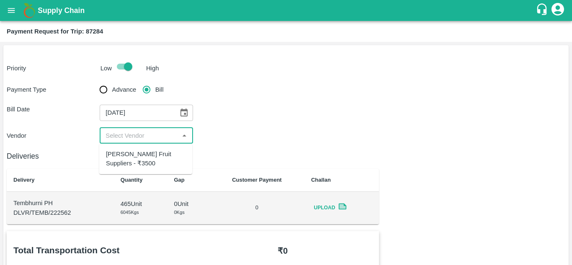
click at [133, 134] on input "input" at bounding box center [139, 135] width 74 height 11
click at [133, 154] on div "[PERSON_NAME] Fruit Suppliers - ₹3500" at bounding box center [146, 158] width 80 height 19
type input "[PERSON_NAME] Fruit Suppliers - ₹3500"
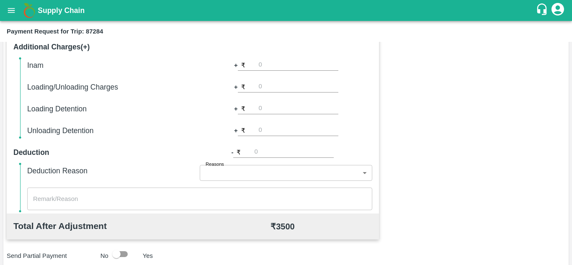
scroll to position [381, 0]
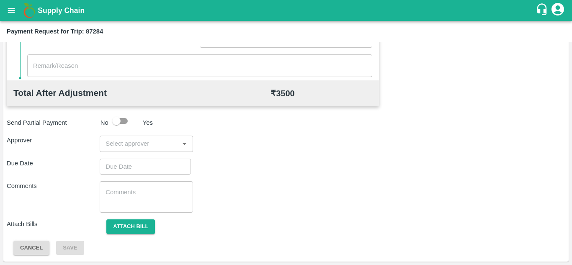
click at [142, 141] on input "input" at bounding box center [139, 143] width 74 height 11
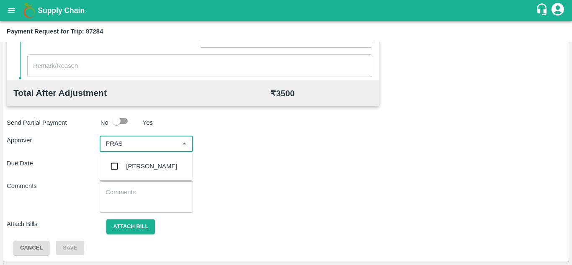
type input "PRASA"
click at [153, 171] on div "[PERSON_NAME]" at bounding box center [145, 166] width 93 height 22
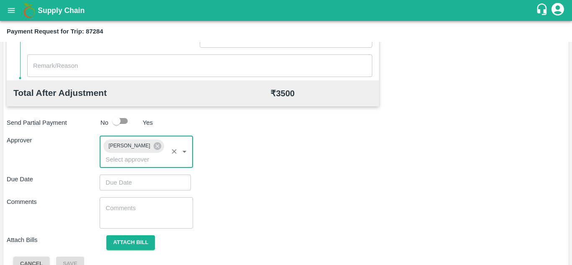
type input "DD/MM/YYYY hh:mm aa"
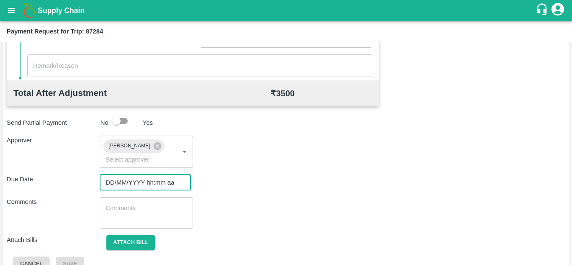
click at [118, 183] on input "DD/MM/YYYY hh:mm aa" at bounding box center [142, 182] width 85 height 16
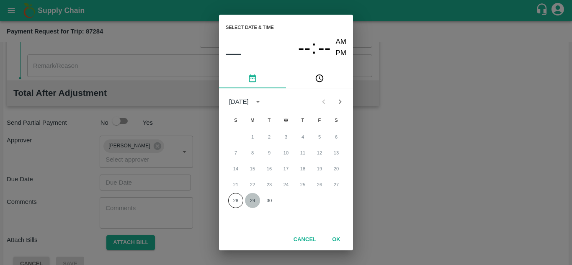
click at [251, 200] on button "29" at bounding box center [252, 200] width 15 height 15
type input "[DATE] 12:00 AM"
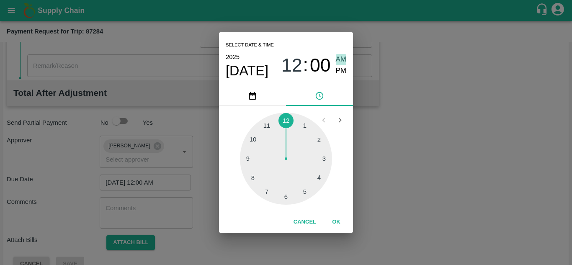
click at [339, 59] on span "AM" at bounding box center [341, 59] width 11 height 11
click at [334, 224] on button "OK" at bounding box center [336, 222] width 27 height 15
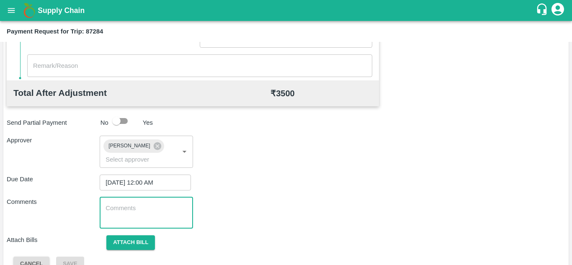
click at [161, 206] on textarea at bounding box center [145, 213] width 81 height 18
paste textarea "Transport Bill"
type textarea "Transport Bill"
click at [254, 206] on div "Comments Transport Bill x ​" at bounding box center [286, 212] width 558 height 31
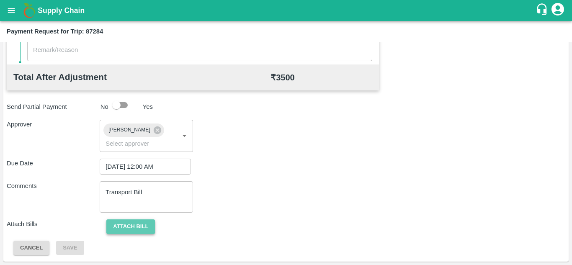
click at [128, 219] on button "Attach bill" at bounding box center [130, 226] width 49 height 15
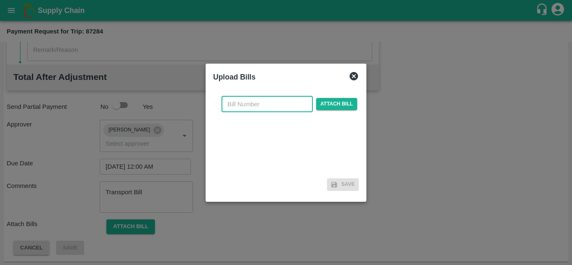
click at [235, 100] on input "text" at bounding box center [266, 104] width 91 height 16
type input "1219"
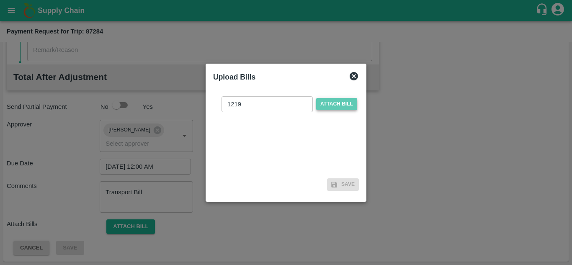
click at [329, 105] on span "Attach bill" at bounding box center [336, 104] width 41 height 12
click at [0, 0] on input "Attach bill" at bounding box center [0, 0] width 0 height 0
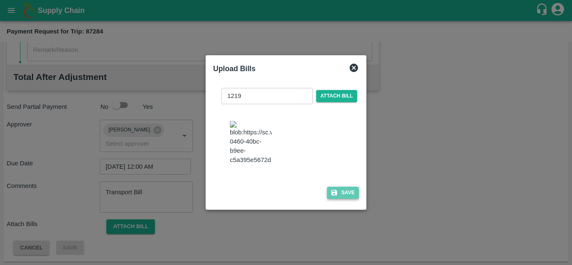
click at [346, 195] on button "Save" at bounding box center [343, 193] width 32 height 12
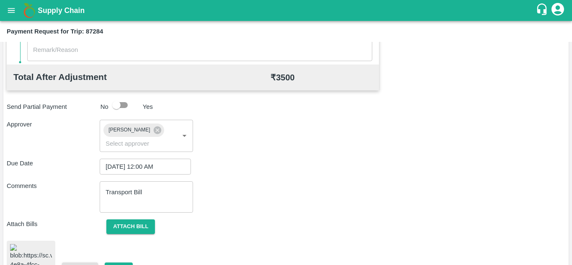
scroll to position [452, 0]
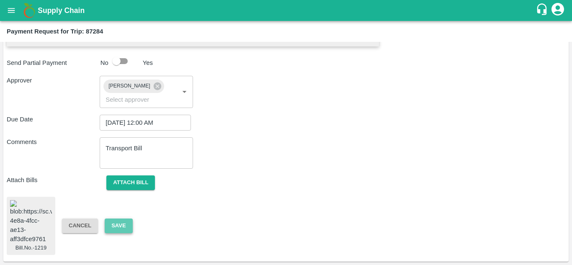
click at [117, 218] on button "Save" at bounding box center [119, 225] width 28 height 15
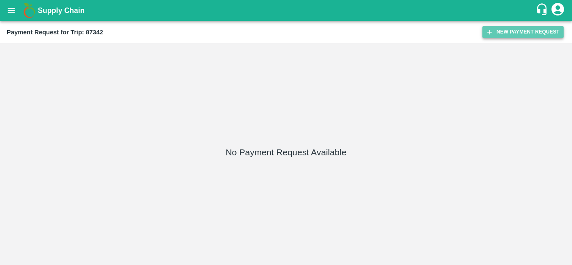
click at [507, 29] on button "New Payment Request" at bounding box center [522, 32] width 81 height 12
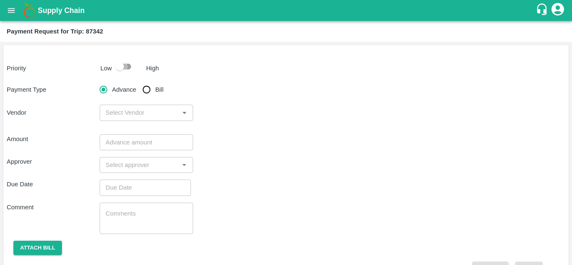
click at [125, 66] on input "checkbox" at bounding box center [120, 67] width 48 height 16
checkbox input "true"
click at [147, 90] on input "Bill" at bounding box center [146, 89] width 17 height 17
radio input "true"
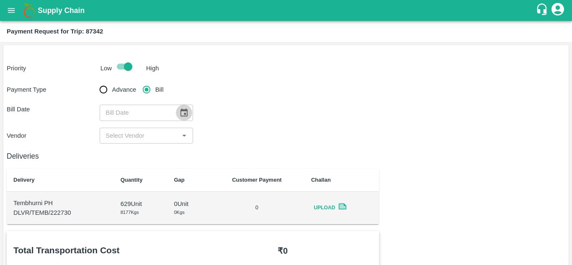
click at [183, 114] on icon "Choose date" at bounding box center [183, 112] width 9 height 9
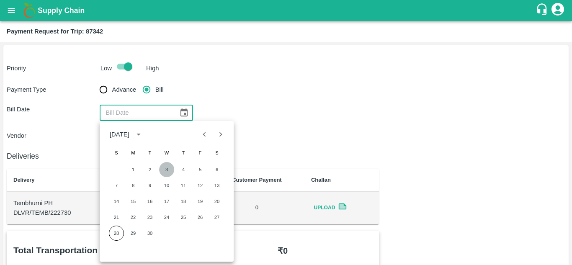
click at [163, 167] on button "3" at bounding box center [166, 169] width 15 height 15
type input "[DATE]"
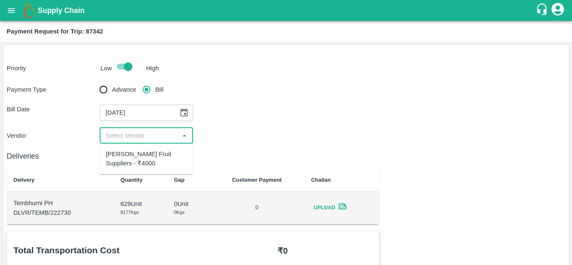
click at [129, 139] on input "input" at bounding box center [139, 135] width 74 height 11
click at [127, 157] on div "[PERSON_NAME] Fruit Suppliers - ₹4000" at bounding box center [146, 158] width 80 height 19
type input "[PERSON_NAME] Fruit Suppliers - ₹4000"
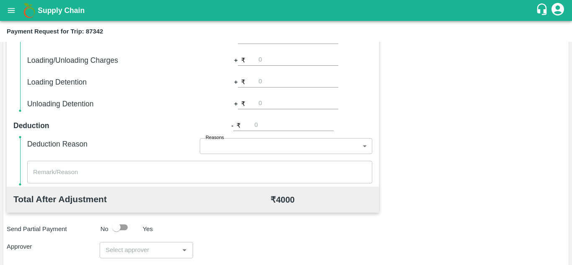
scroll to position [381, 0]
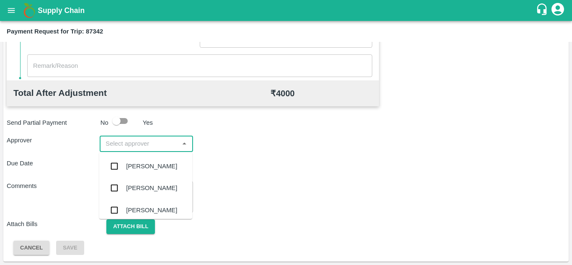
click at [124, 139] on input "input" at bounding box center [139, 143] width 74 height 11
type input "PRASA"
click at [154, 161] on div "[PERSON_NAME]" at bounding box center [145, 166] width 93 height 22
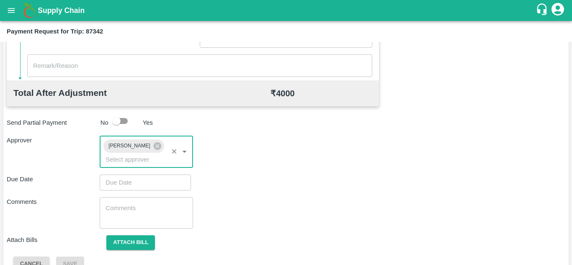
type input "DD/MM/YYYY hh:mm aa"
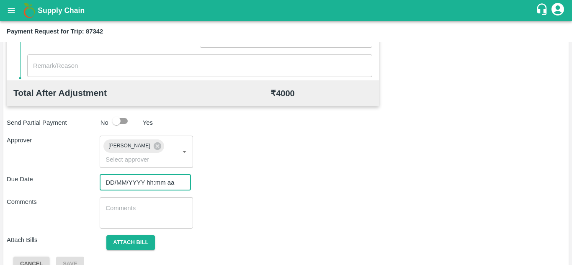
click at [107, 182] on input "DD/MM/YYYY hh:mm aa" at bounding box center [142, 182] width 85 height 16
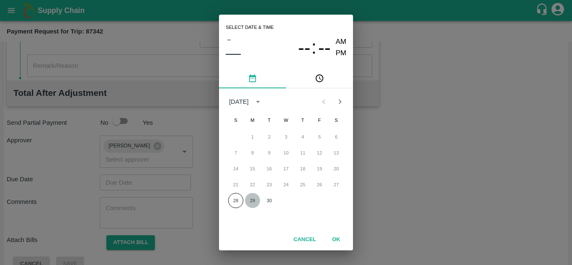
click at [253, 200] on button "29" at bounding box center [252, 200] width 15 height 15
type input "29/09/2025 12:00 AM"
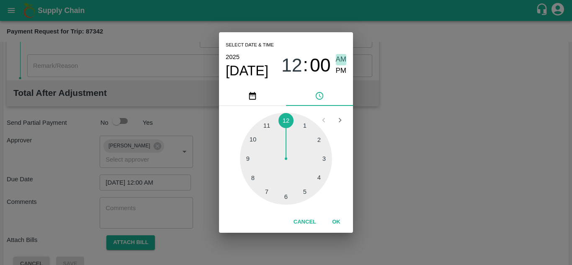
click at [341, 59] on span "AM" at bounding box center [341, 59] width 11 height 11
click at [336, 221] on button "OK" at bounding box center [336, 222] width 27 height 15
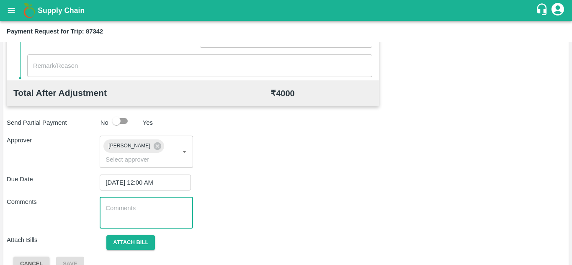
click at [152, 214] on textarea at bounding box center [145, 213] width 81 height 18
paste textarea "Transport Bill"
type textarea "Transport Bill"
click at [262, 207] on div "Comments Transport Bill x ​" at bounding box center [286, 212] width 558 height 31
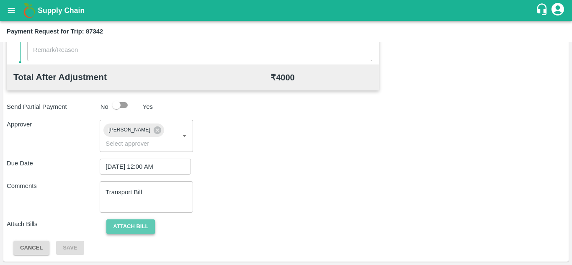
click at [128, 222] on button "Attach bill" at bounding box center [130, 226] width 49 height 15
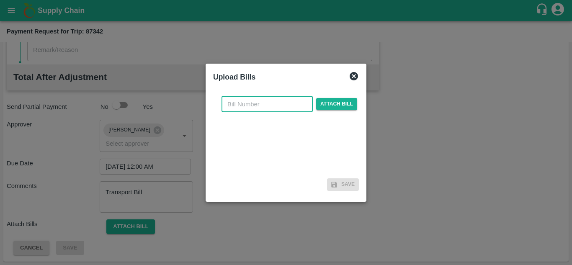
click at [246, 98] on input "text" at bounding box center [266, 104] width 91 height 16
type input "1223"
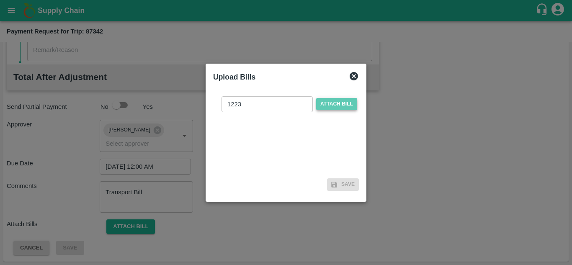
click at [335, 103] on span "Attach bill" at bounding box center [336, 104] width 41 height 12
click at [0, 0] on input "Attach bill" at bounding box center [0, 0] width 0 height 0
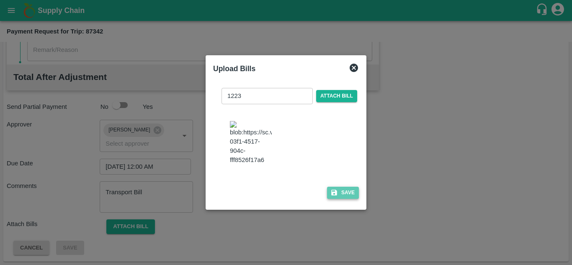
click at [350, 199] on button "Save" at bounding box center [343, 193] width 32 height 12
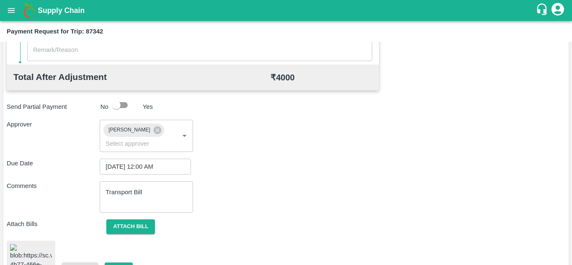
scroll to position [471, 0]
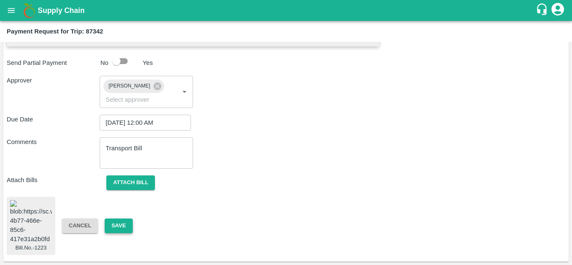
click at [117, 218] on button "Save" at bounding box center [119, 225] width 28 height 15
click at [119, 218] on button "Save" at bounding box center [119, 225] width 28 height 15
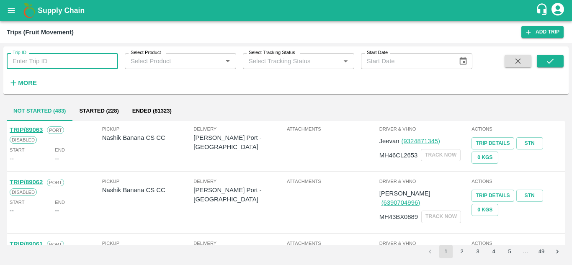
click at [16, 58] on input "Trip ID" at bounding box center [62, 61] width 111 height 16
type input "87342"
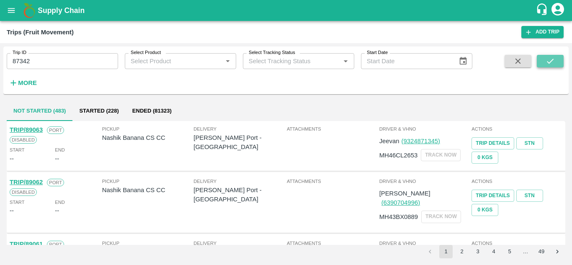
click at [557, 61] on button "submit" at bounding box center [549, 61] width 27 height 13
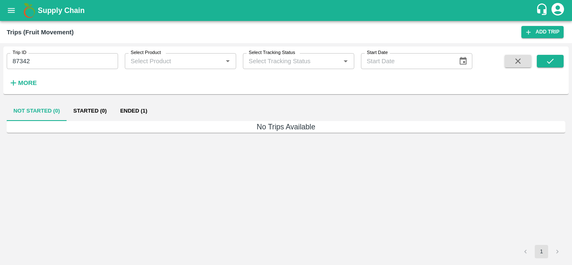
click at [137, 112] on button "Ended (1)" at bounding box center [133, 111] width 41 height 20
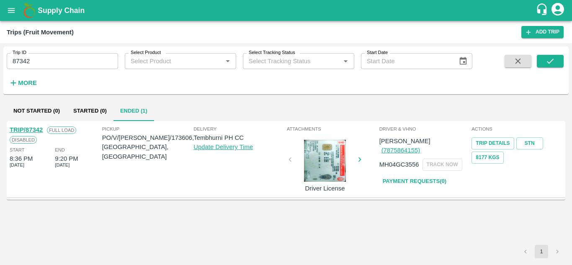
click at [33, 130] on link "TRIP/87342" at bounding box center [26, 129] width 33 height 7
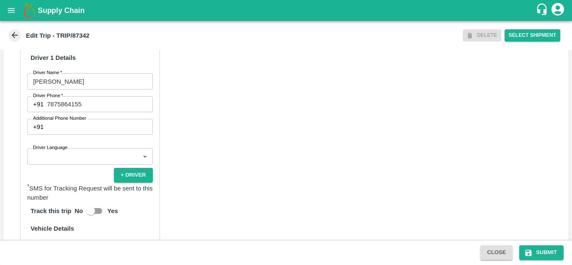
scroll to position [456, 0]
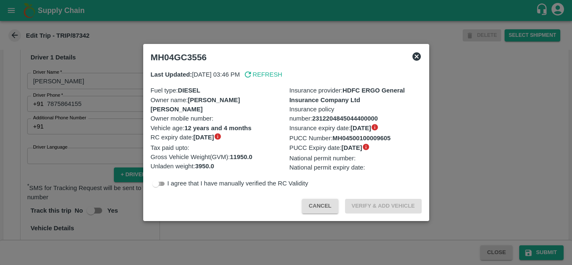
click at [165, 185] on input "checkbox" at bounding box center [156, 184] width 30 height 10
checkbox input "true"
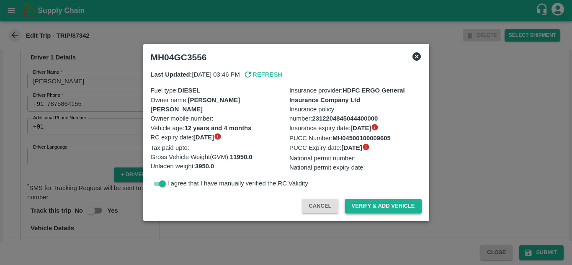
click at [375, 207] on button "Verify & Add Vehicle" at bounding box center [383, 206] width 77 height 15
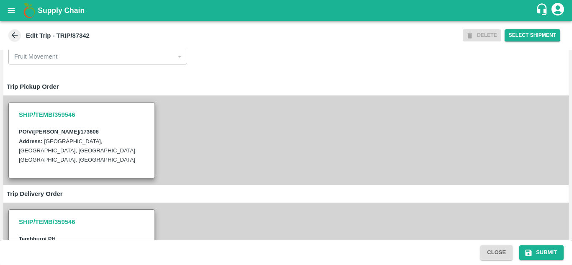
scroll to position [30, 0]
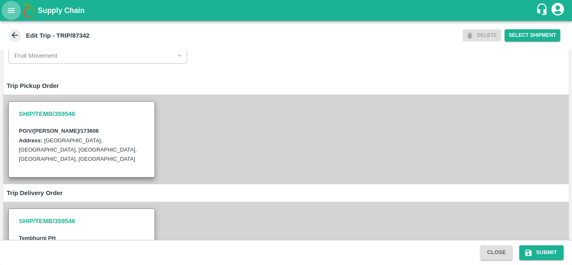
click at [8, 12] on icon "open drawer" at bounding box center [11, 10] width 9 height 9
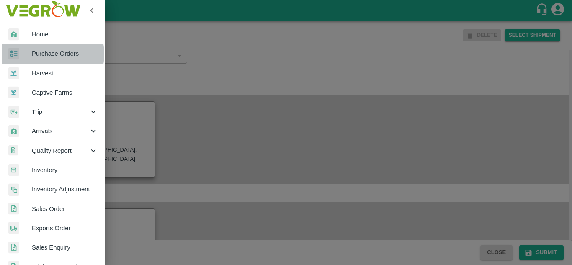
click at [43, 54] on span "Purchase Orders" at bounding box center [65, 53] width 66 height 9
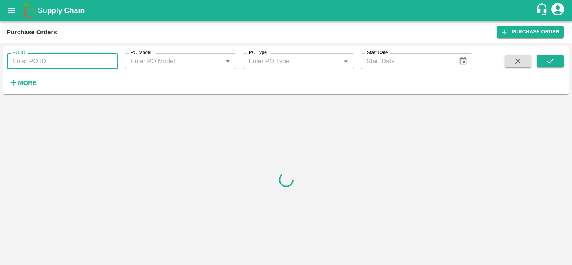
click at [47, 64] on input "PO ID" at bounding box center [62, 61] width 111 height 16
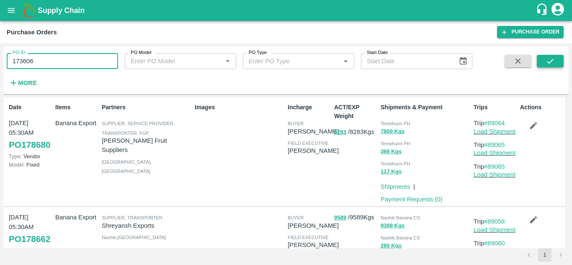
type input "173606"
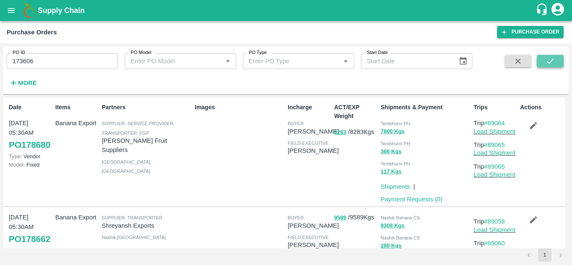
click at [549, 62] on icon "submit" at bounding box center [549, 60] width 9 height 9
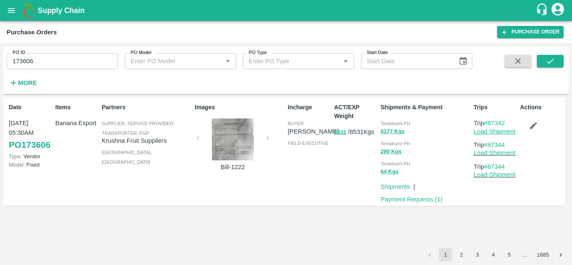
click at [498, 132] on link "Load Shipment" at bounding box center [494, 131] width 42 height 7
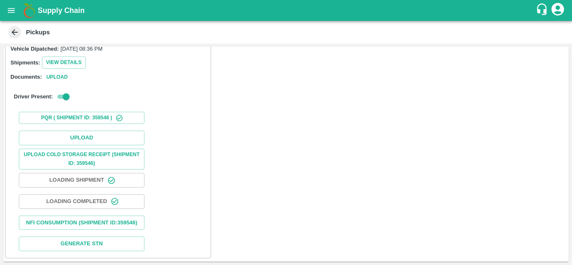
scroll to position [108, 0]
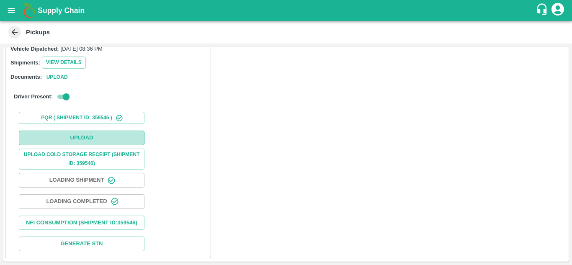
click at [90, 131] on button "Upload" at bounding box center [82, 138] width 126 height 15
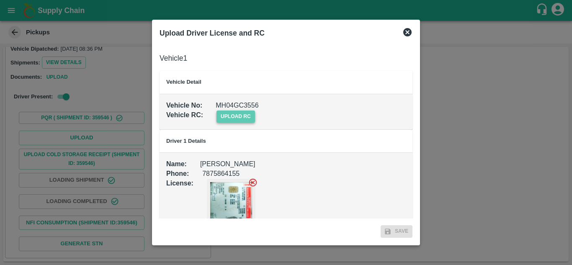
click at [246, 112] on span "upload rc" at bounding box center [235, 116] width 38 height 12
click at [0, 0] on input "upload rc" at bounding box center [0, 0] width 0 height 0
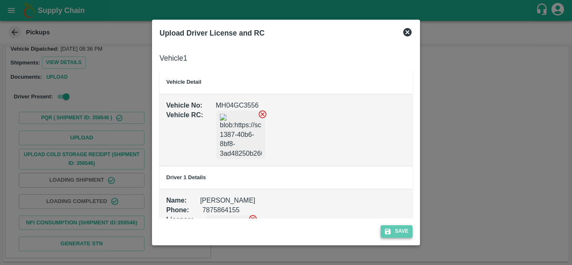
click at [399, 226] on button "Save" at bounding box center [396, 231] width 32 height 12
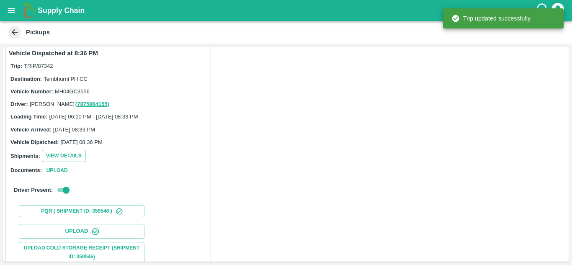
scroll to position [130, 0]
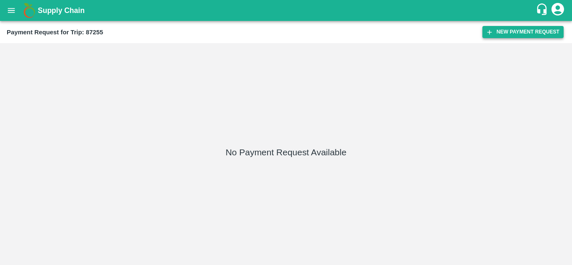
click at [508, 29] on button "New Payment Request" at bounding box center [522, 32] width 81 height 12
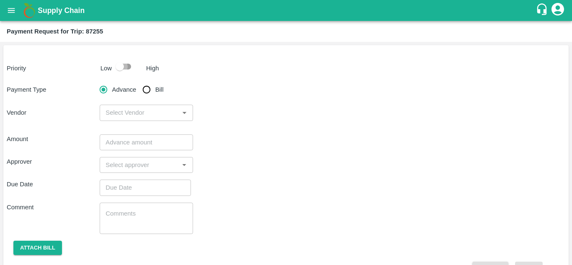
click at [126, 68] on input "checkbox" at bounding box center [120, 67] width 48 height 16
checkbox input "true"
click at [150, 90] on input "Bill" at bounding box center [146, 89] width 17 height 17
radio input "true"
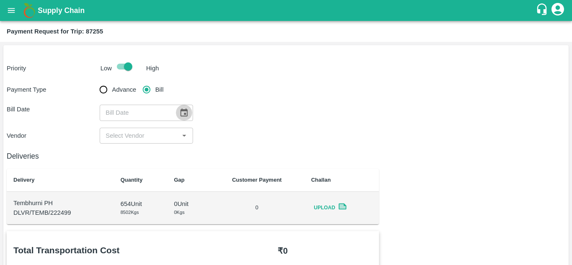
click at [185, 109] on icon "Choose date" at bounding box center [183, 112] width 9 height 9
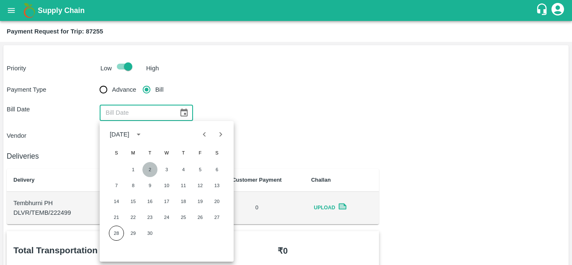
click at [148, 170] on button "2" at bounding box center [149, 169] width 15 height 15
type input "02/09/2025"
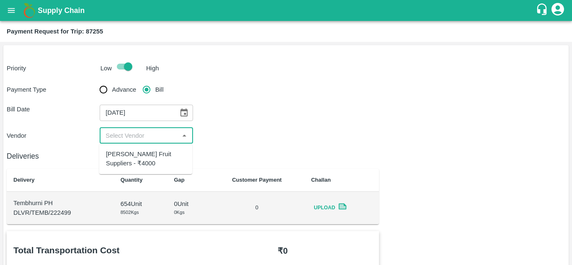
click at [146, 130] on input "input" at bounding box center [139, 135] width 74 height 11
click at [141, 159] on div "Krushna Fruit Suppliers - ₹4000" at bounding box center [146, 158] width 80 height 19
type input "Krushna Fruit Suppliers - ₹4000"
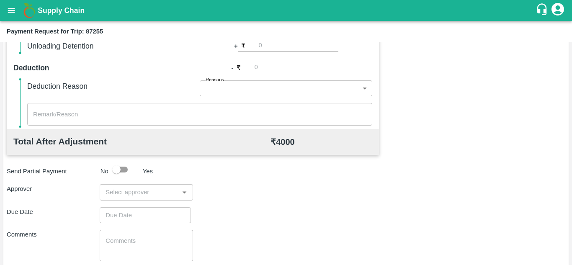
scroll to position [333, 0]
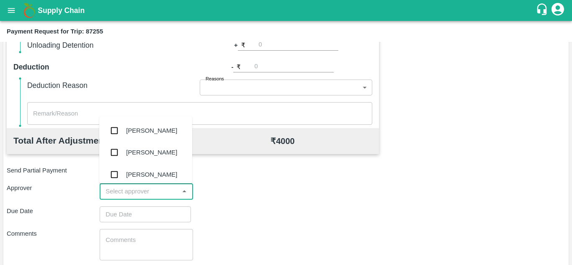
click at [120, 186] on input "input" at bounding box center [139, 191] width 74 height 11
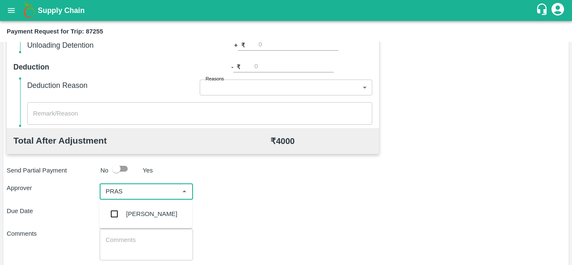
type input "PRASA"
click at [157, 210] on div "Prasad Waghade" at bounding box center [151, 213] width 51 height 9
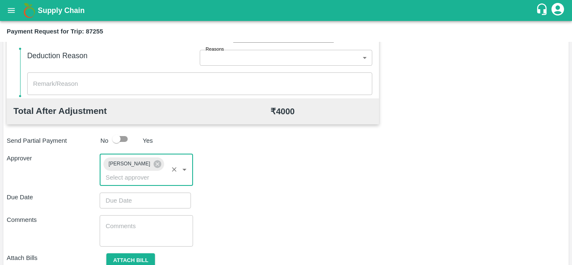
scroll to position [366, 0]
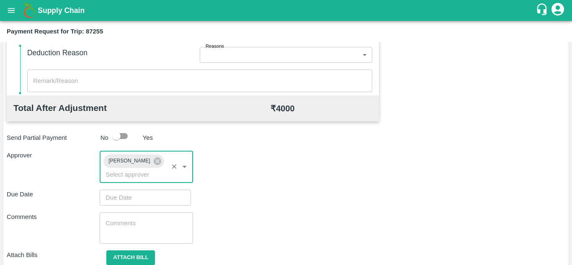
type input "DD/MM/YYYY hh:mm aa"
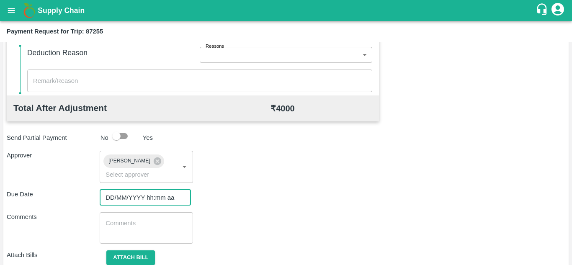
click at [127, 200] on input "DD/MM/YYYY hh:mm aa" at bounding box center [142, 198] width 85 height 16
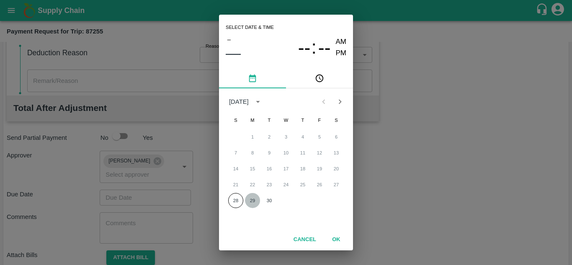
click at [251, 203] on button "29" at bounding box center [252, 200] width 15 height 15
type input "29/09/2025 12:00 AM"
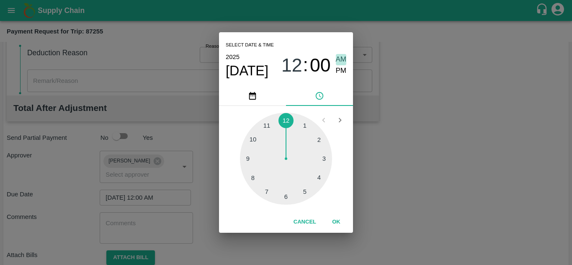
click at [339, 58] on span "AM" at bounding box center [341, 59] width 11 height 11
click at [334, 218] on button "OK" at bounding box center [336, 222] width 27 height 15
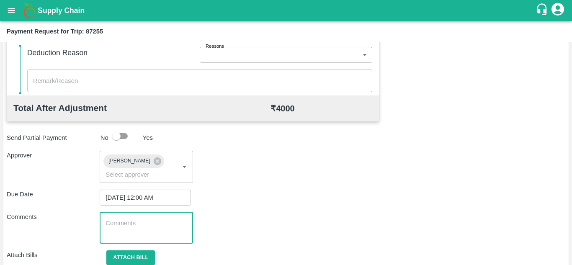
click at [105, 233] on textarea at bounding box center [145, 228] width 81 height 18
paste textarea "Transport Bill"
type textarea "Transport Bill"
click at [273, 187] on div "Total Transportation Cost ₹ 4000 Advance payment - ₹ Additional Charges(+) Inam…" at bounding box center [286, 75] width 558 height 421
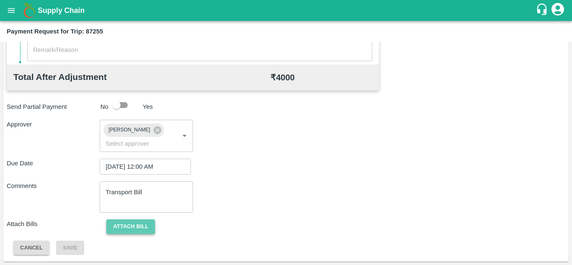
click at [133, 227] on button "Attach bill" at bounding box center [130, 226] width 49 height 15
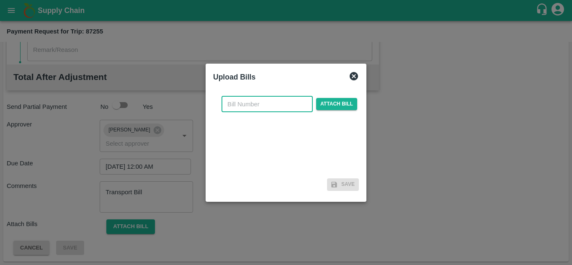
click at [235, 110] on input "text" at bounding box center [266, 104] width 91 height 16
type input "1221"
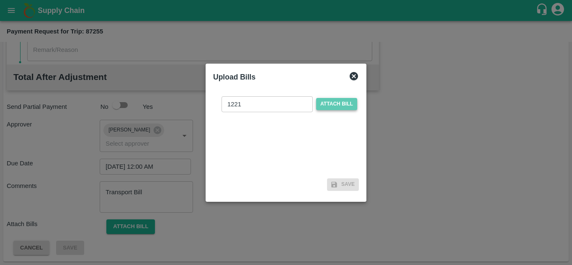
click at [347, 100] on span "Attach bill" at bounding box center [336, 104] width 41 height 12
click at [0, 0] on input "Attach bill" at bounding box center [0, 0] width 0 height 0
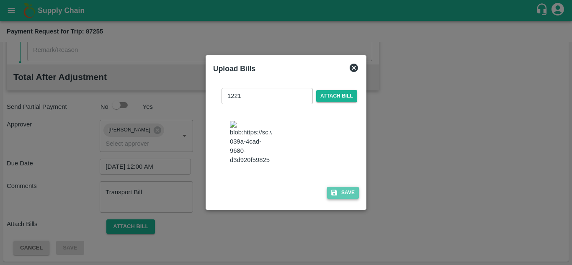
click at [345, 192] on button "Save" at bounding box center [343, 193] width 32 height 12
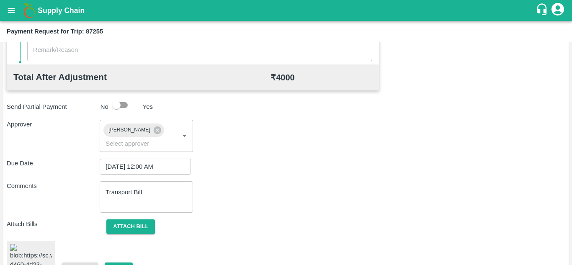
scroll to position [449, 0]
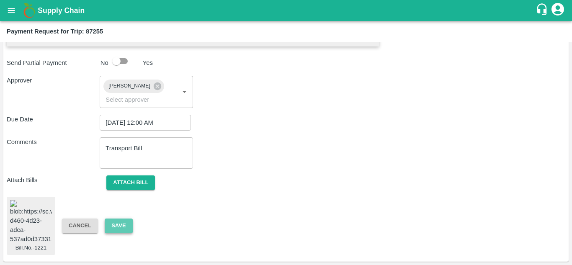
click at [114, 220] on button "Save" at bounding box center [119, 225] width 28 height 15
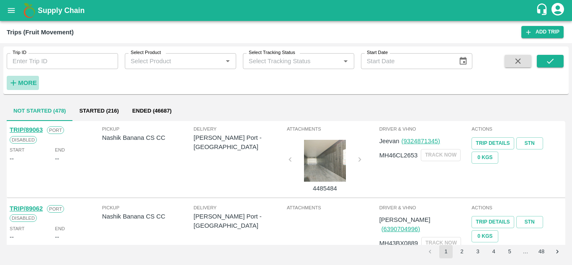
click at [28, 82] on strong "More" at bounding box center [27, 83] width 19 height 7
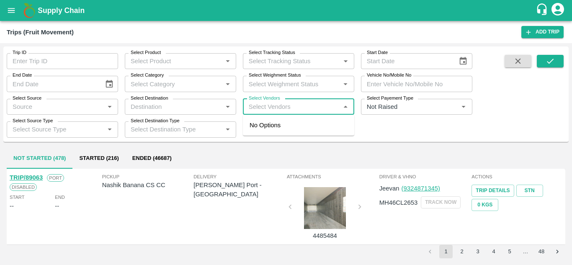
click at [267, 107] on input "Select Vendors" at bounding box center [291, 106] width 92 height 11
type input "[PERSON_NAME]"
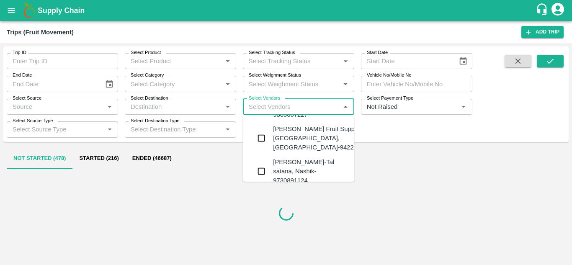
scroll to position [30, 0]
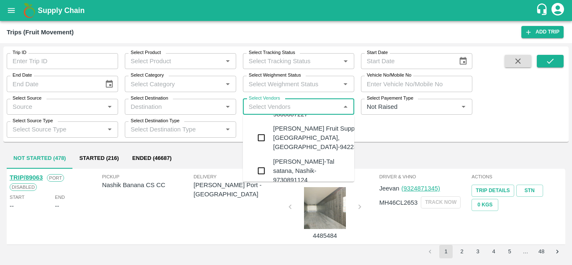
click at [300, 138] on div "[PERSON_NAME] Fruit Suppliers-[GEOGRAPHIC_DATA], [GEOGRAPHIC_DATA]-9422396907" at bounding box center [323, 138] width 101 height 28
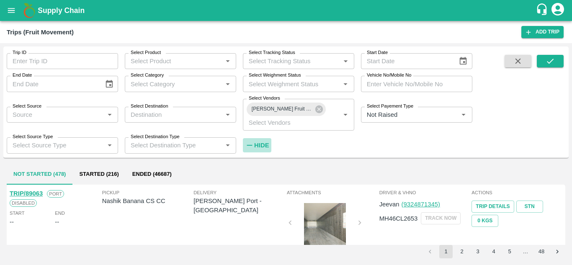
click at [264, 144] on strong "Hide" at bounding box center [261, 145] width 15 height 7
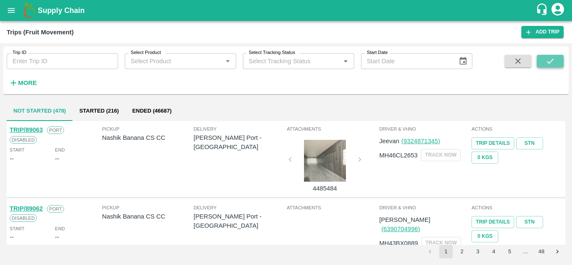
click at [548, 63] on icon "submit" at bounding box center [550, 61] width 7 height 5
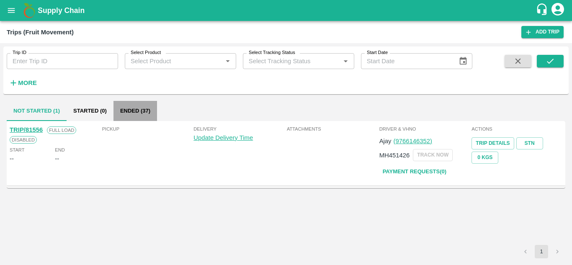
click at [135, 108] on button "Ended (37)" at bounding box center [135, 111] width 44 height 20
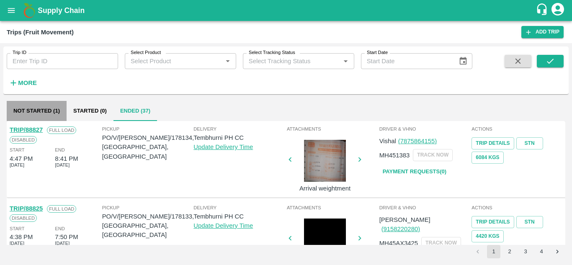
click at [44, 116] on button "Not Started (1)" at bounding box center [37, 111] width 60 height 20
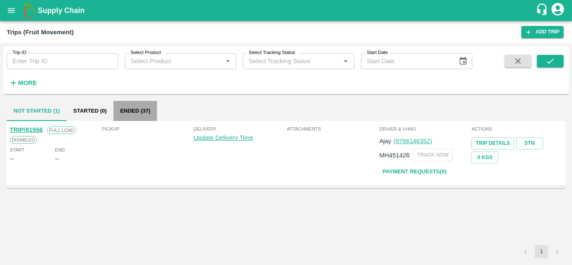
click at [141, 106] on button "Ended (37)" at bounding box center [135, 111] width 44 height 20
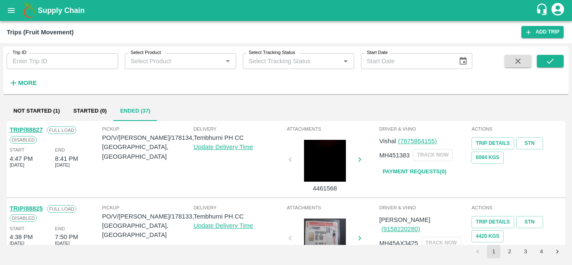
click at [548, 251] on li "4" at bounding box center [541, 251] width 16 height 13
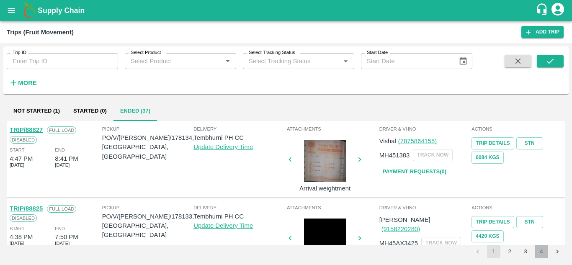
click at [541, 250] on button "4" at bounding box center [540, 251] width 13 height 13
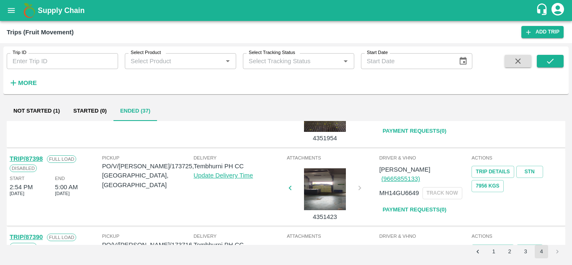
scroll to position [0, 0]
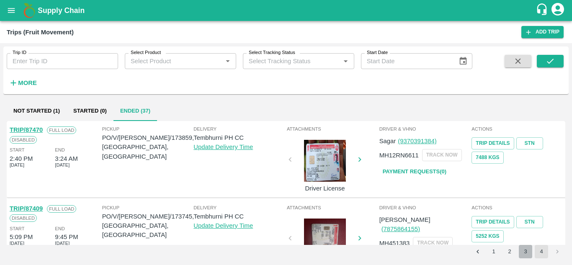
click at [529, 249] on button "3" at bounding box center [524, 251] width 13 height 13
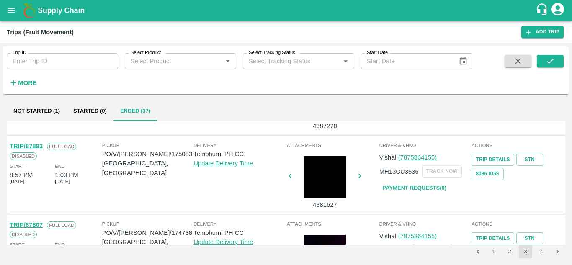
scroll to position [631, 0]
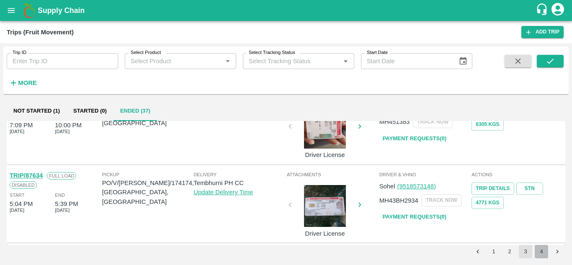
click at [540, 252] on button "4" at bounding box center [540, 251] width 13 height 13
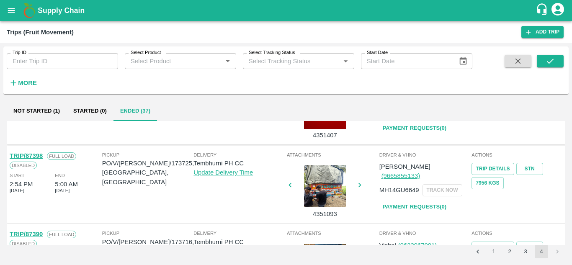
scroll to position [132, 0]
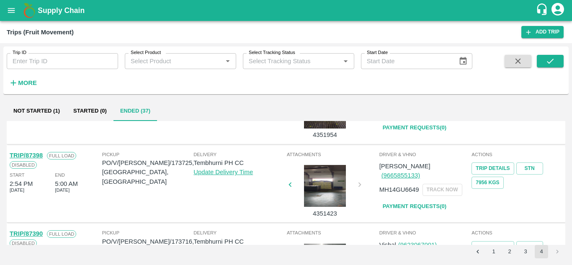
click at [420, 199] on link "Payment Requests( 0 )" at bounding box center [414, 206] width 70 height 15
click at [549, 62] on icon "submit" at bounding box center [549, 60] width 9 height 9
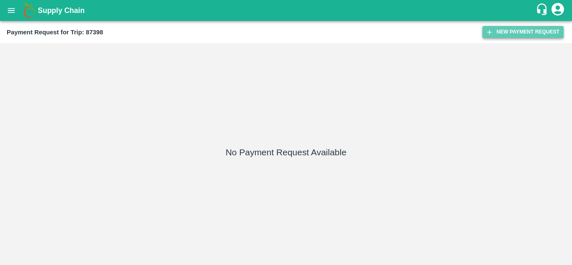
click at [522, 27] on button "New Payment Request" at bounding box center [522, 32] width 81 height 12
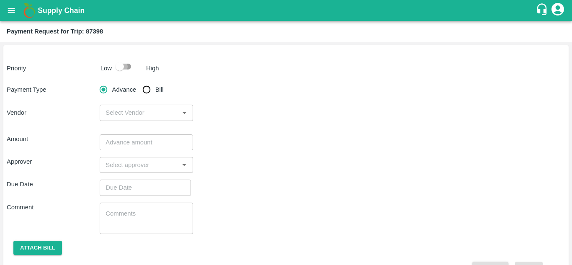
click at [128, 68] on input "checkbox" at bounding box center [120, 67] width 48 height 16
checkbox input "true"
click at [145, 91] on input "Bill" at bounding box center [146, 89] width 17 height 17
radio input "true"
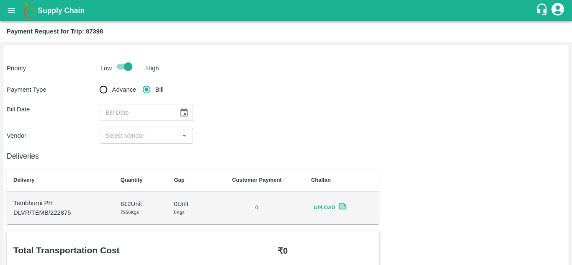
click at [181, 117] on icon "Choose date" at bounding box center [183, 112] width 9 height 9
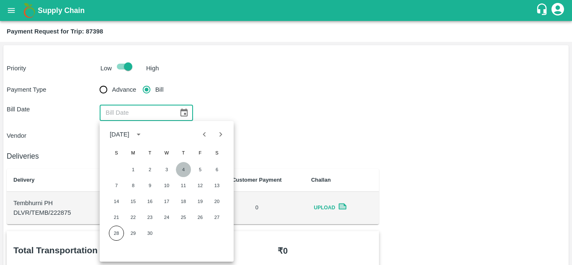
click at [182, 169] on button "4" at bounding box center [183, 169] width 15 height 15
type input "[DATE]"
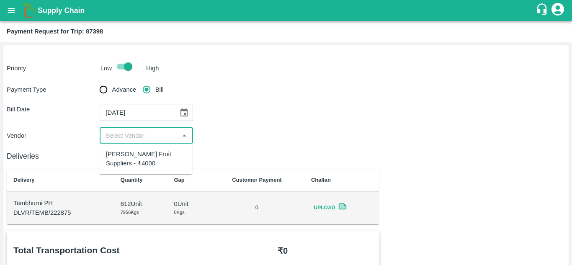
click at [139, 131] on input "input" at bounding box center [139, 135] width 74 height 11
click at [123, 157] on div "[PERSON_NAME] Fruit Suppliers - ₹4000" at bounding box center [146, 158] width 80 height 19
type input "[PERSON_NAME] Fruit Suppliers - ₹4000"
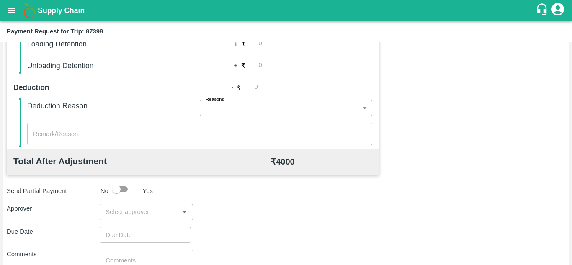
scroll to position [381, 0]
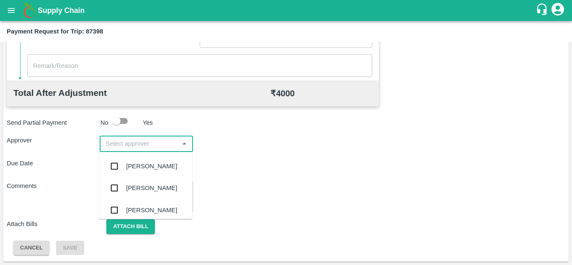
click at [122, 145] on input "input" at bounding box center [139, 143] width 74 height 11
type input "PRASA"
click at [151, 168] on div "[PERSON_NAME]" at bounding box center [151, 166] width 51 height 9
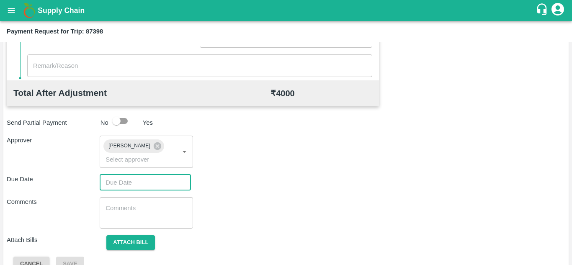
type input "DD/MM/YYYY hh:mm aa"
click at [118, 180] on input "DD/MM/YYYY hh:mm aa" at bounding box center [142, 182] width 85 height 16
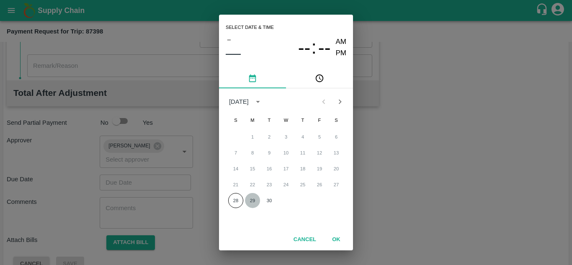
click at [253, 200] on button "29" at bounding box center [252, 200] width 15 height 15
type input "[DATE] 12:00 AM"
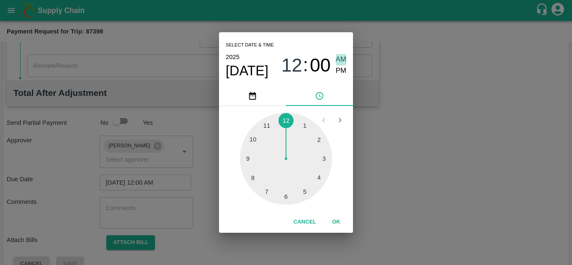
click at [337, 59] on span "AM" at bounding box center [341, 59] width 11 height 11
click at [336, 221] on button "OK" at bounding box center [336, 222] width 27 height 15
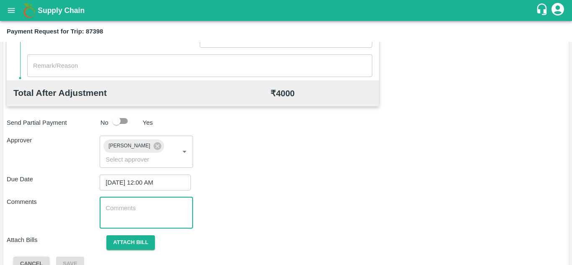
click at [132, 208] on textarea at bounding box center [145, 213] width 81 height 18
paste textarea "Transport Bill"
type textarea "Transport Bill"
click at [275, 200] on div "Comments Transport Bill x ​" at bounding box center [286, 212] width 558 height 31
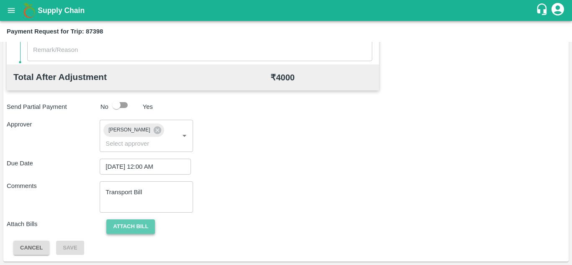
click at [134, 221] on button "Attach bill" at bounding box center [130, 226] width 49 height 15
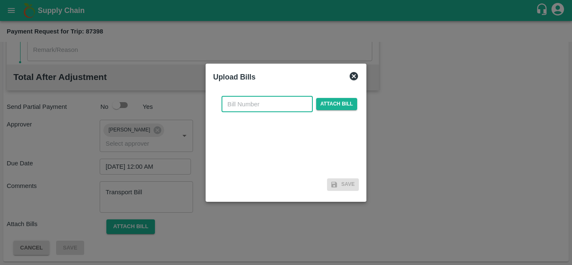
click at [228, 103] on input "text" at bounding box center [266, 104] width 91 height 16
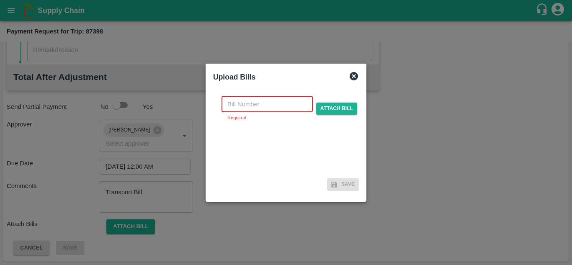
click at [234, 103] on input "text" at bounding box center [266, 104] width 91 height 16
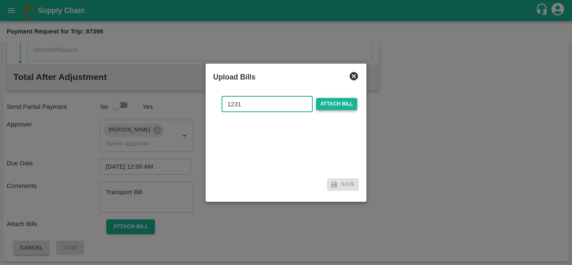
type input "1231"
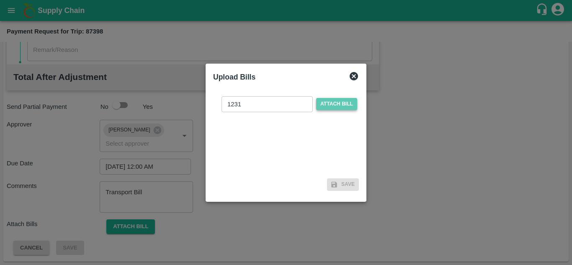
click at [340, 103] on span "Attach bill" at bounding box center [336, 104] width 41 height 12
click at [0, 0] on input "Attach bill" at bounding box center [0, 0] width 0 height 0
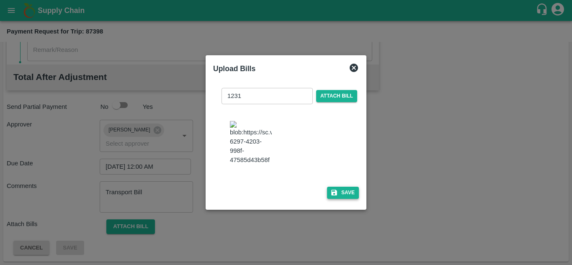
click at [346, 199] on button "Save" at bounding box center [343, 193] width 32 height 12
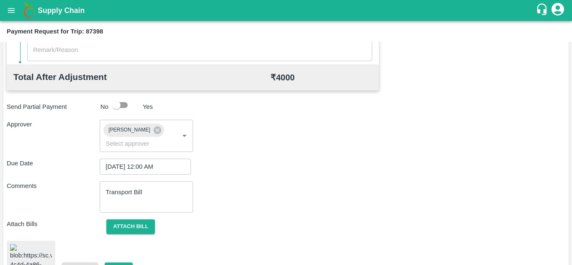
scroll to position [451, 0]
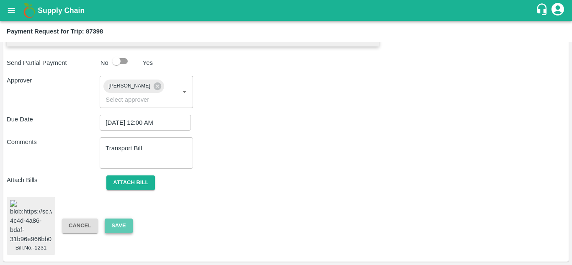
click at [128, 218] on button "Save" at bounding box center [119, 225] width 28 height 15
